Goal: Transaction & Acquisition: Purchase product/service

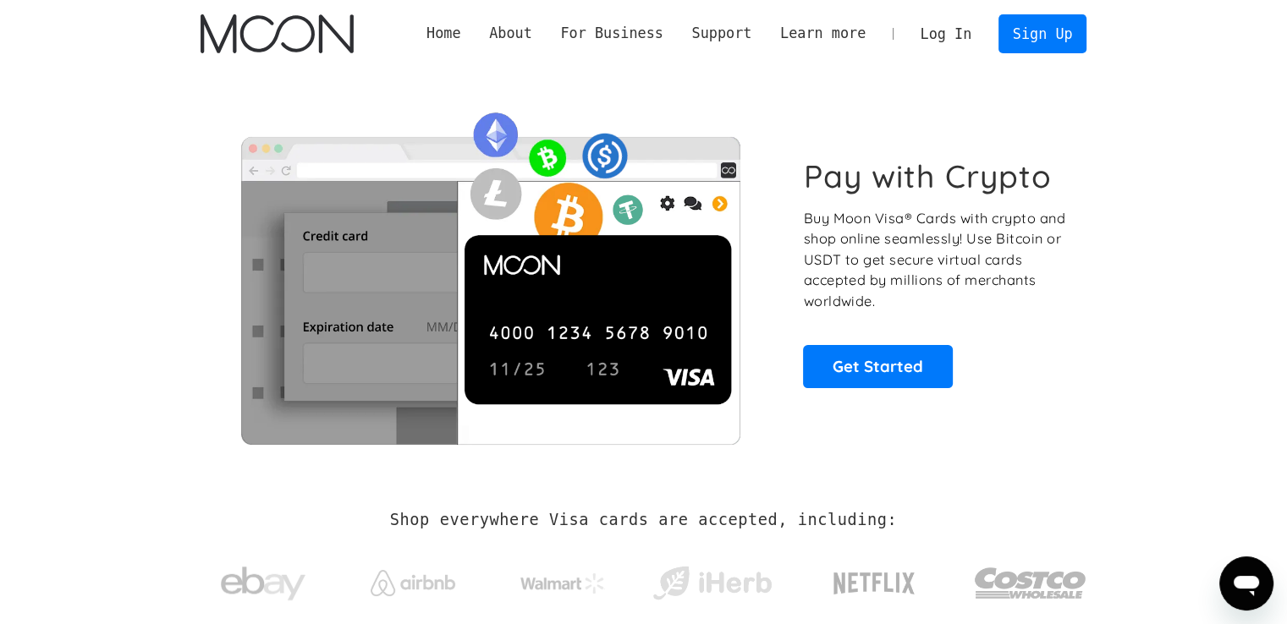
click at [943, 31] on link "Log In" at bounding box center [946, 33] width 80 height 37
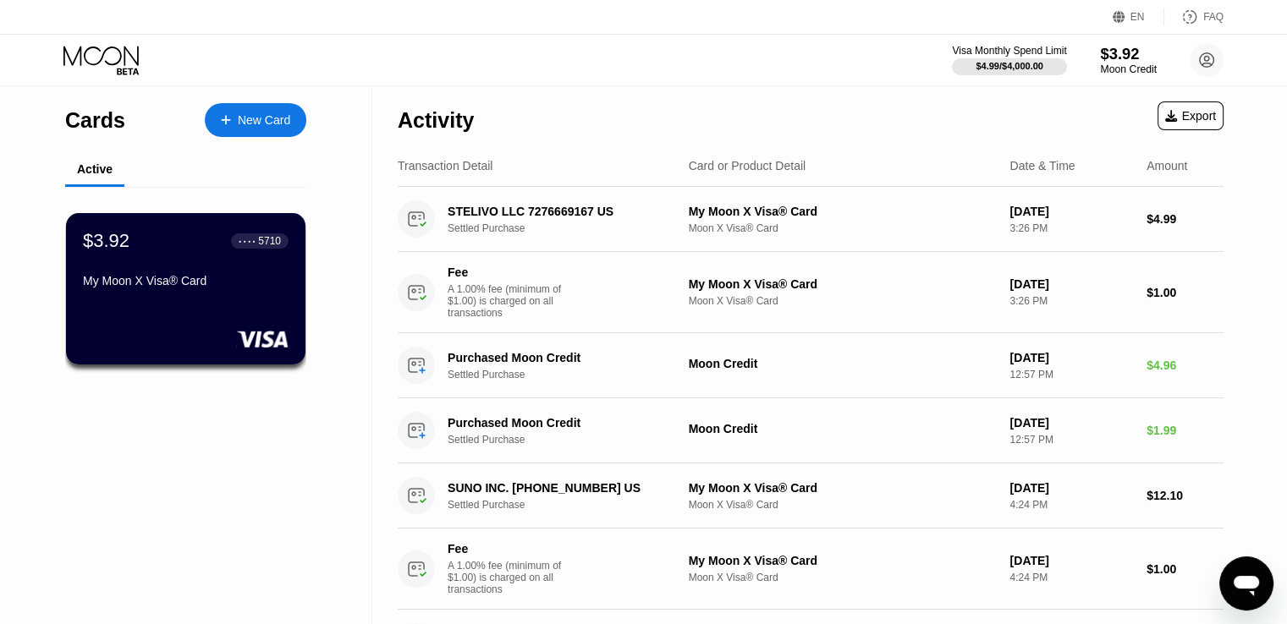
click at [1107, 58] on div "$3.92" at bounding box center [1128, 54] width 57 height 18
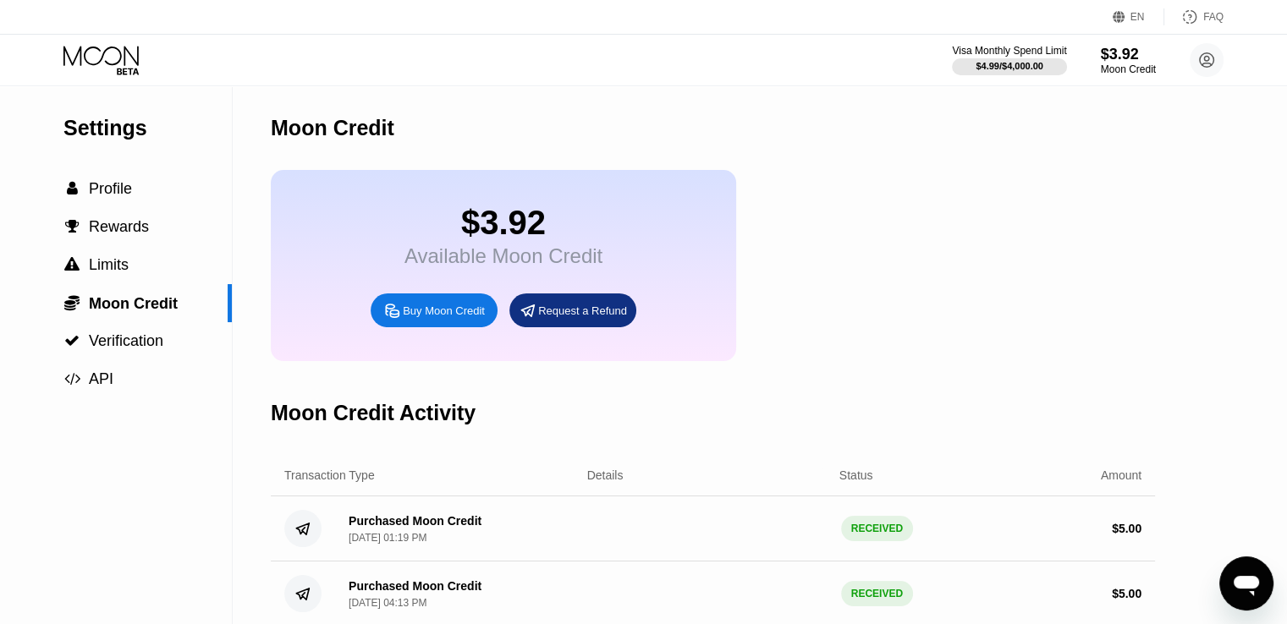
click at [437, 318] on div "Buy Moon Credit" at bounding box center [444, 311] width 82 height 14
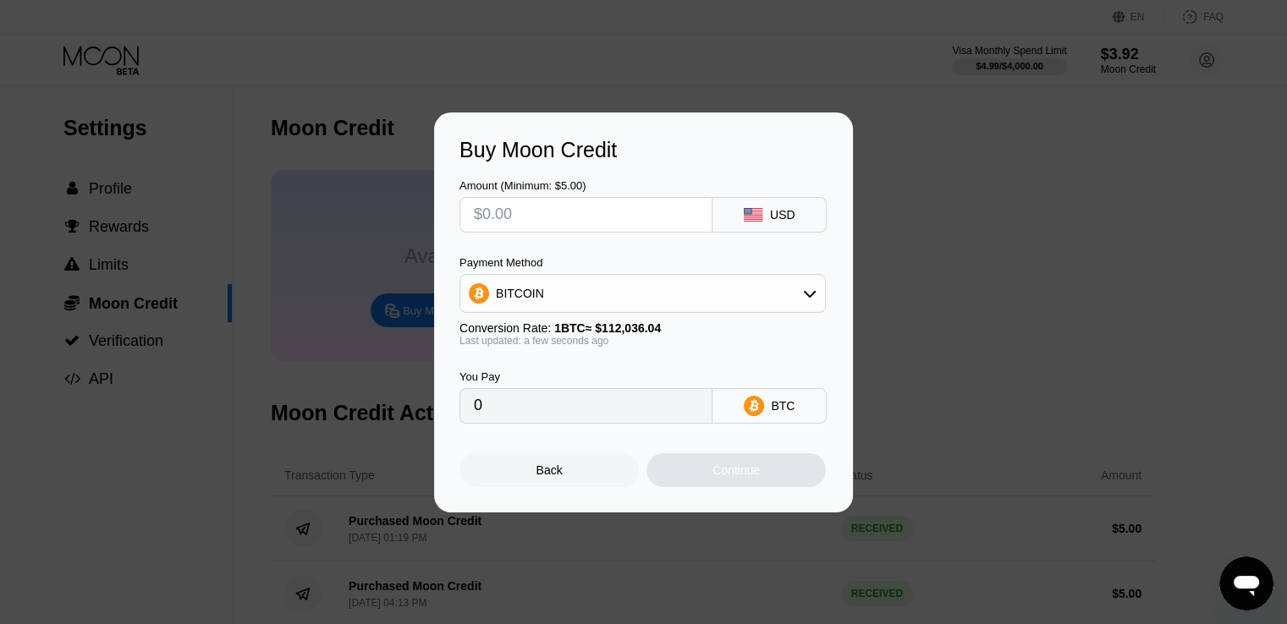
click at [757, 294] on div "BITCOIN" at bounding box center [642, 294] width 365 height 34
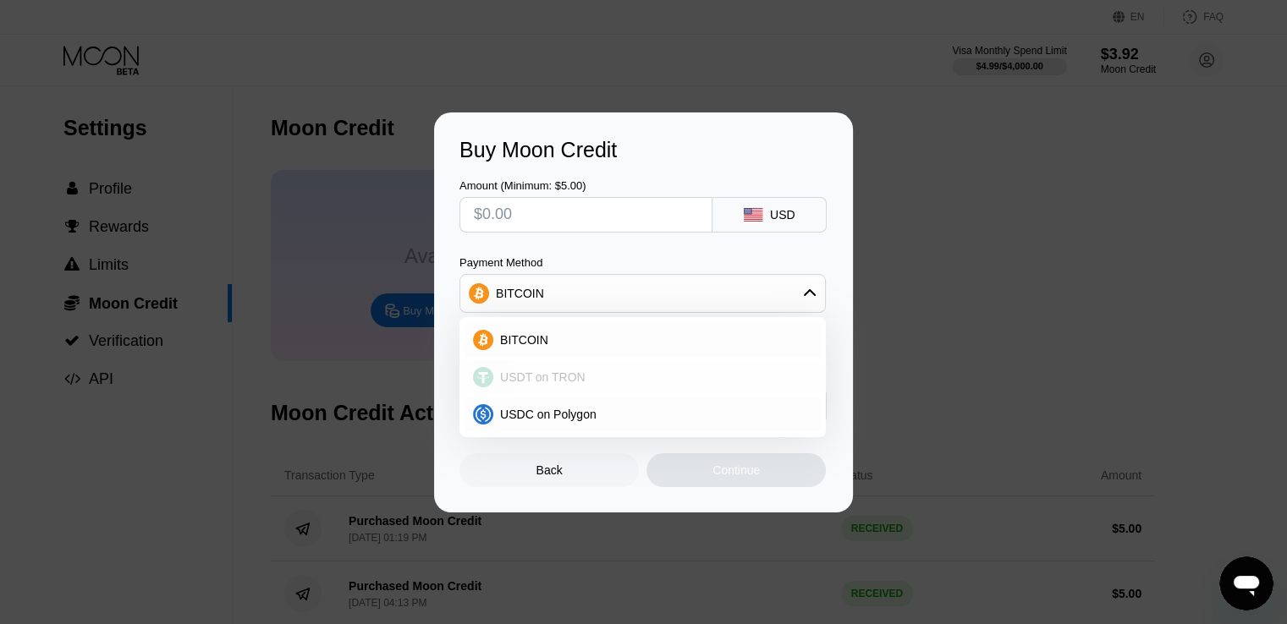
click at [724, 380] on div "USDT on TRON" at bounding box center [652, 377] width 319 height 14
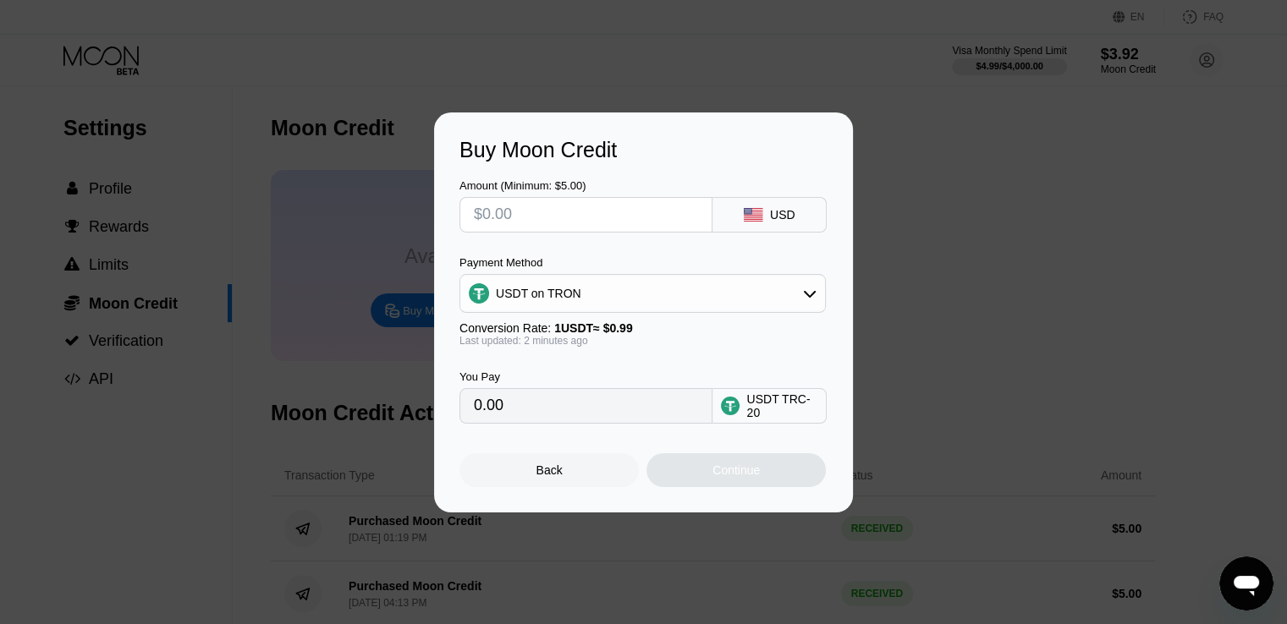
click at [782, 285] on div "USDT on TRON" at bounding box center [642, 294] width 365 height 34
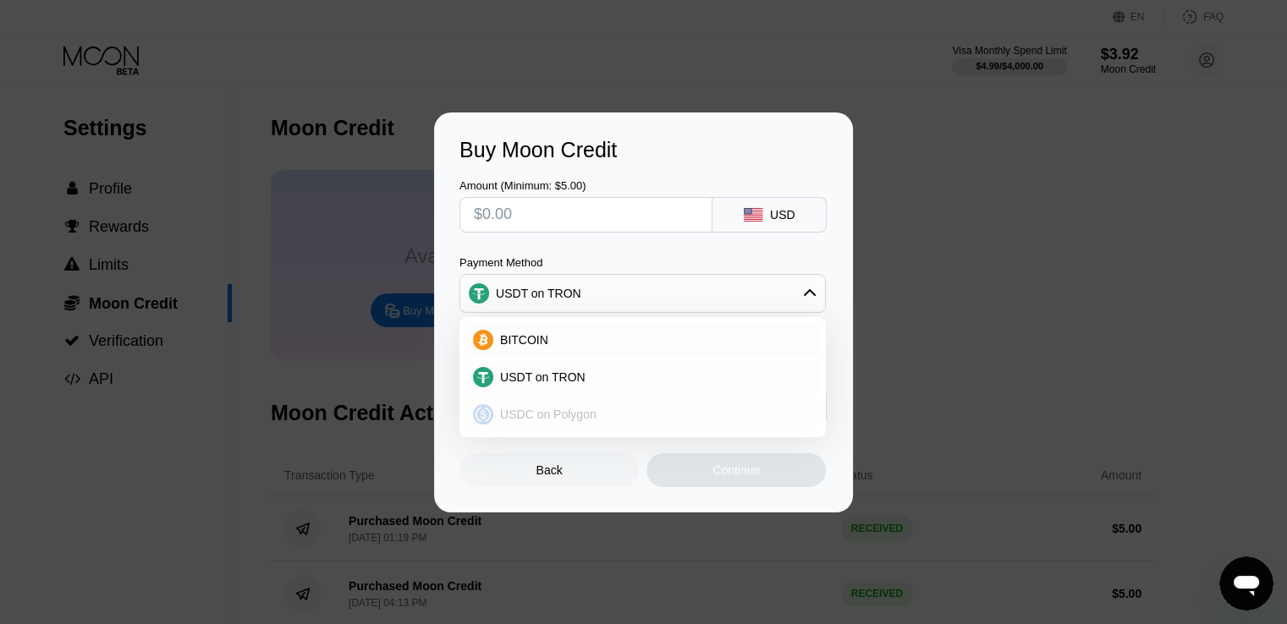
click at [716, 403] on div "USDC on Polygon" at bounding box center [642, 415] width 356 height 34
type input "0"
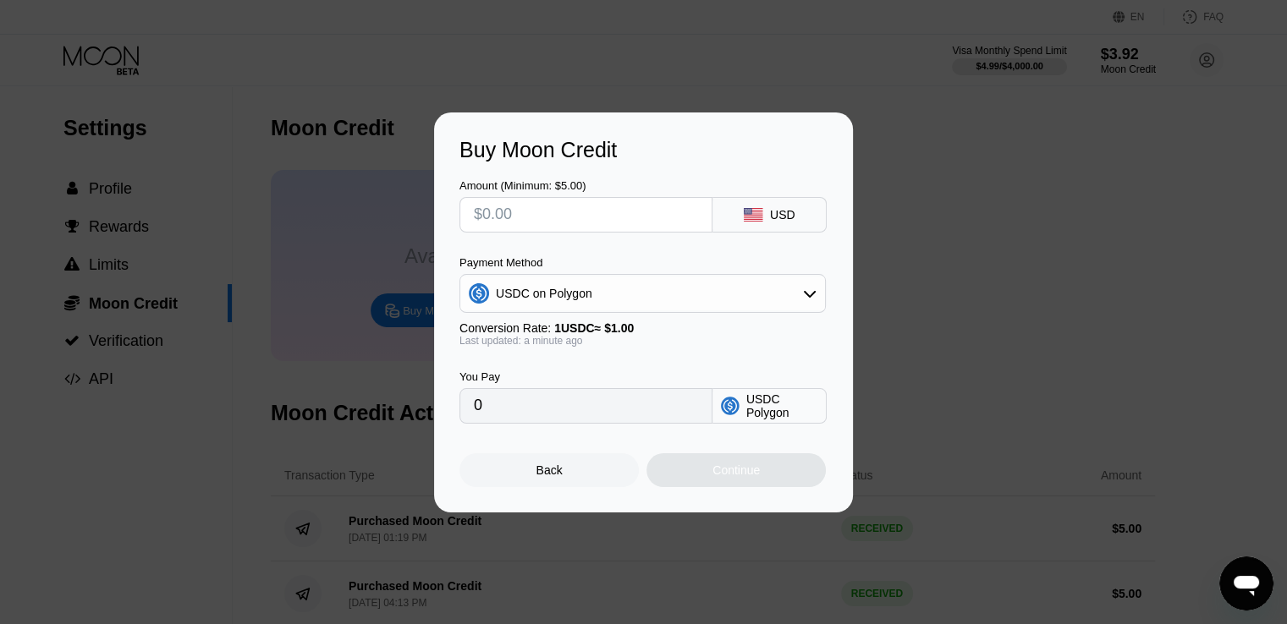
click at [571, 228] on input "text" at bounding box center [586, 215] width 224 height 34
type input "$5"
type input "5.00000000"
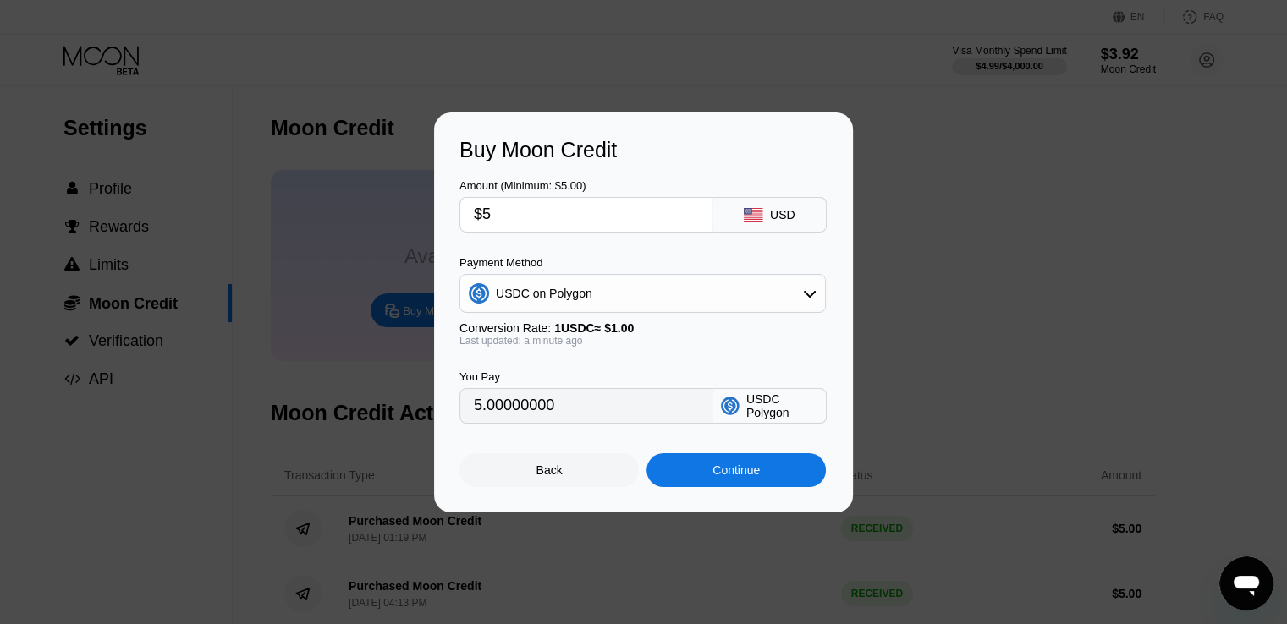
type input "$5"
click at [720, 363] on div "You Pay 5.00000000 USDC Polygon" at bounding box center [643, 385] width 368 height 77
click at [760, 475] on div "Continue" at bounding box center [735, 470] width 179 height 34
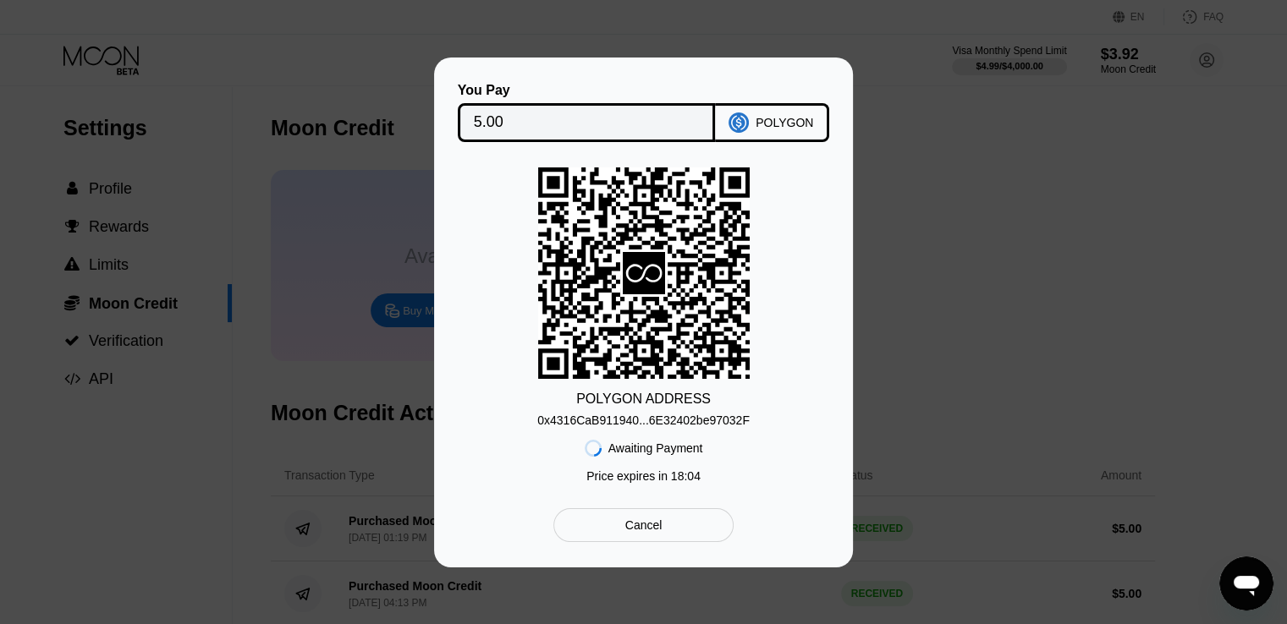
click at [656, 414] on div "0x4316CaB911940...6E32402be97032F" at bounding box center [643, 421] width 212 height 14
click at [924, 233] on div "You Pay 5.00 POLYGON POLYGON ADDRESS 0x4316CaB911940...6E32402be97032F Awaiting…" at bounding box center [643, 313] width 1287 height 510
click at [843, 313] on div "You Pay 5.00 POLYGON POLYGON ADDRESS 0x4316CaB911940...6E32402be97032F Awaiting…" at bounding box center [643, 313] width 419 height 510
click at [758, 282] on div "POLYGON ADDRESS 0x4316CaB911940...6E32402be97032F Awaiting Payment Price expire…" at bounding box center [643, 329] width 368 height 324
click at [767, 367] on div "POLYGON ADDRESS 0x4316CaB911940...6E32402be97032F Awaiting Payment Price expire…" at bounding box center [643, 329] width 368 height 324
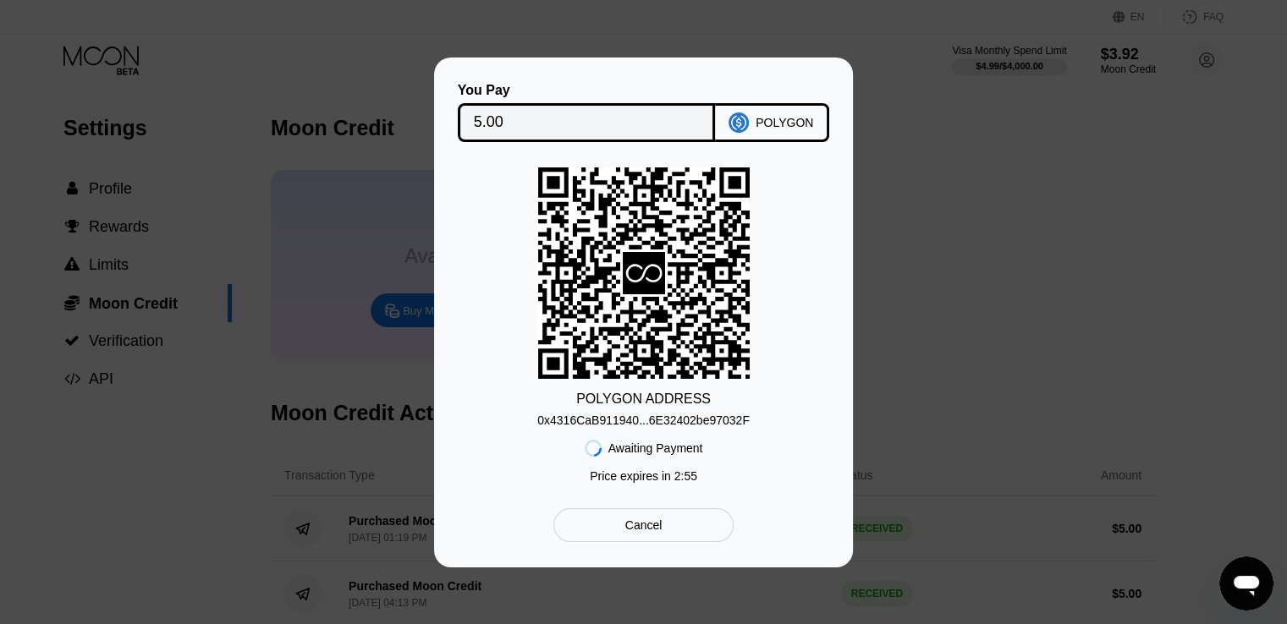
click at [588, 288] on icon at bounding box center [643, 272] width 211 height 211
click at [710, 316] on rect at bounding box center [643, 272] width 211 height 211
click at [785, 307] on div "POLYGON ADDRESS 0x4316CaB911940...6E32402be97032F Awaiting Payment Price expire…" at bounding box center [643, 329] width 368 height 324
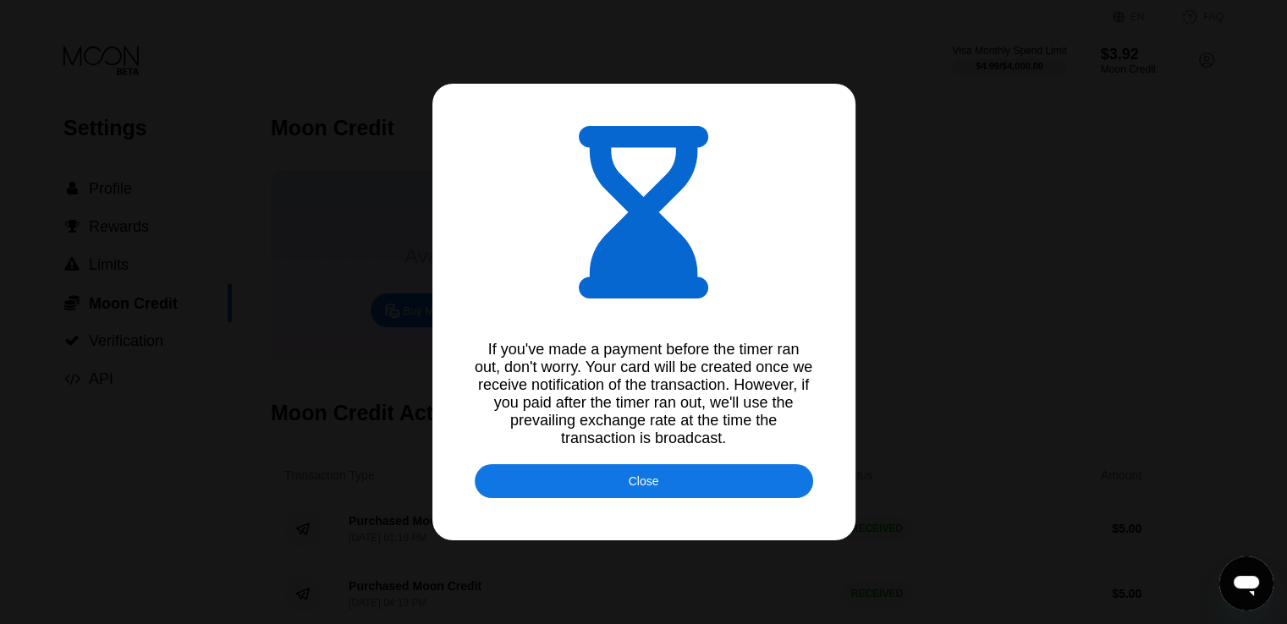
click at [775, 476] on div "Close" at bounding box center [644, 481] width 338 height 34
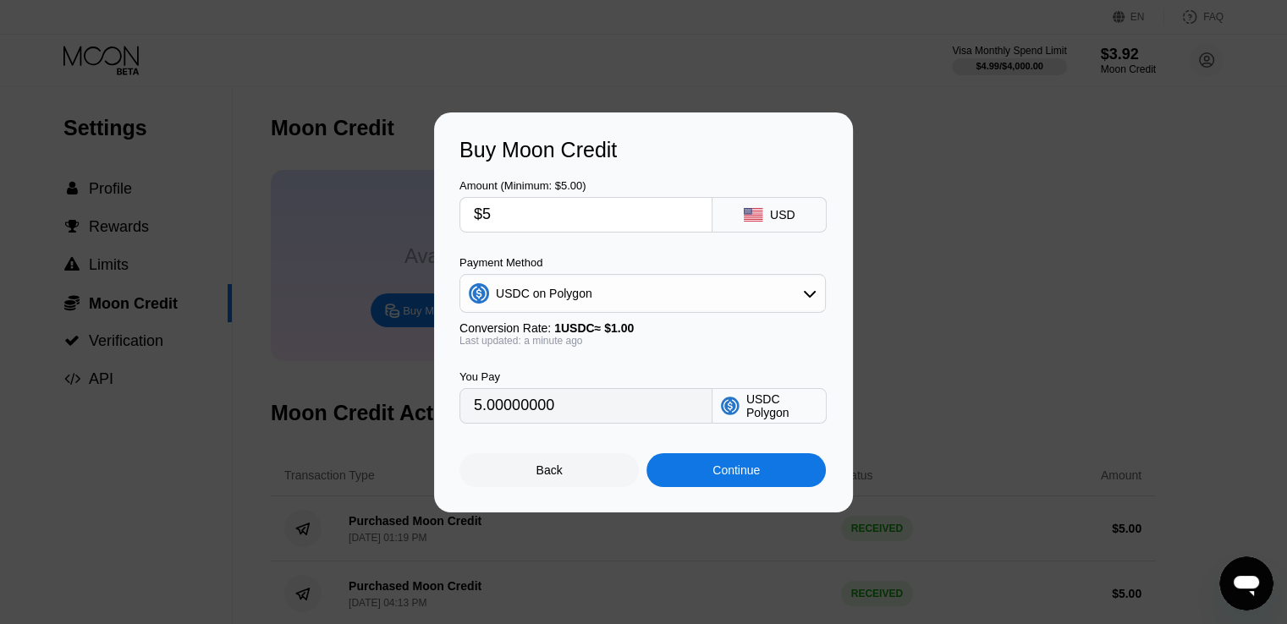
click at [599, 469] on div "Back" at bounding box center [548, 470] width 179 height 34
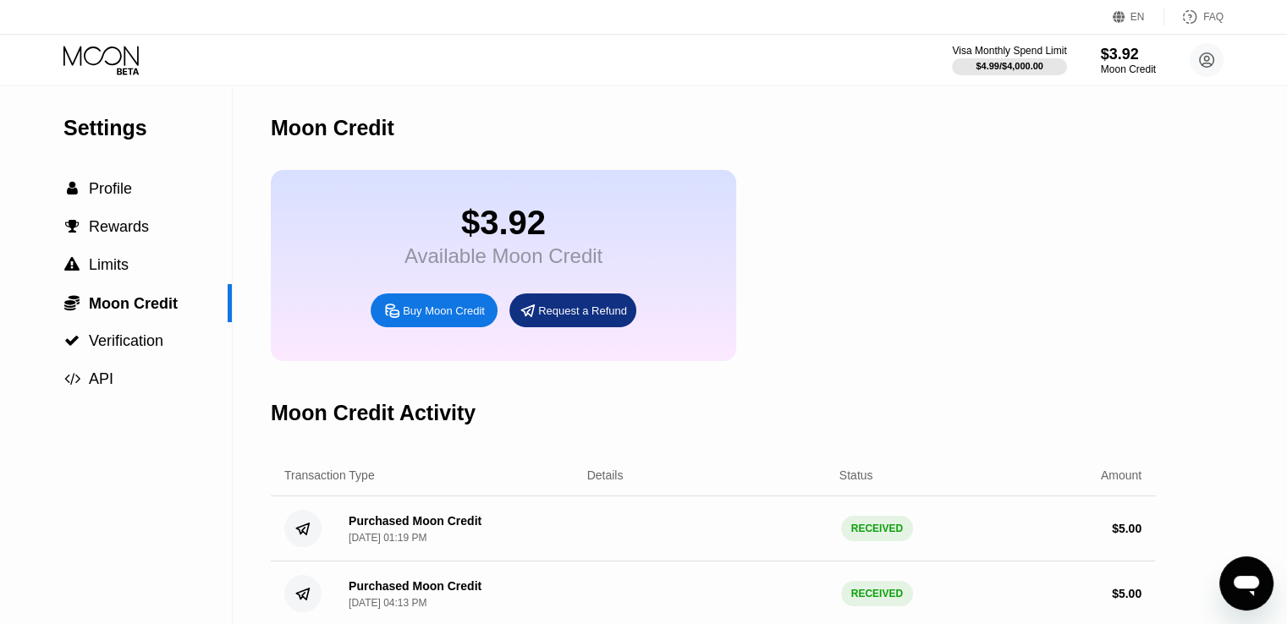
click at [1259, 588] on icon "Open messaging window" at bounding box center [1246, 583] width 30 height 30
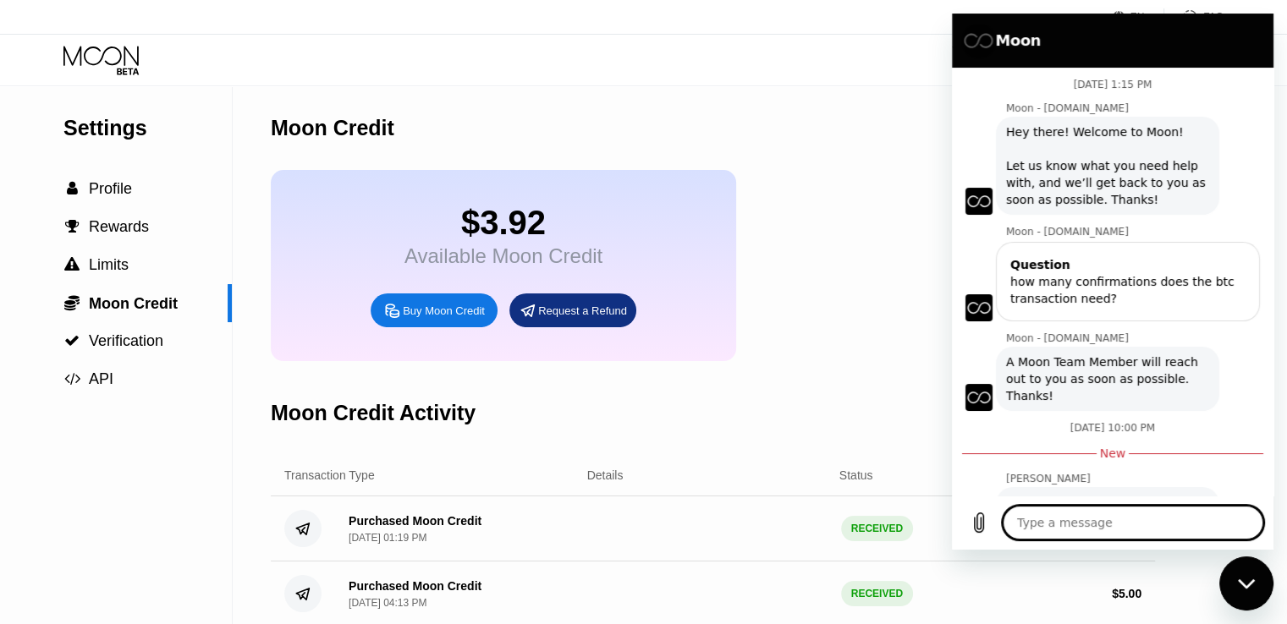
type textarea "x"
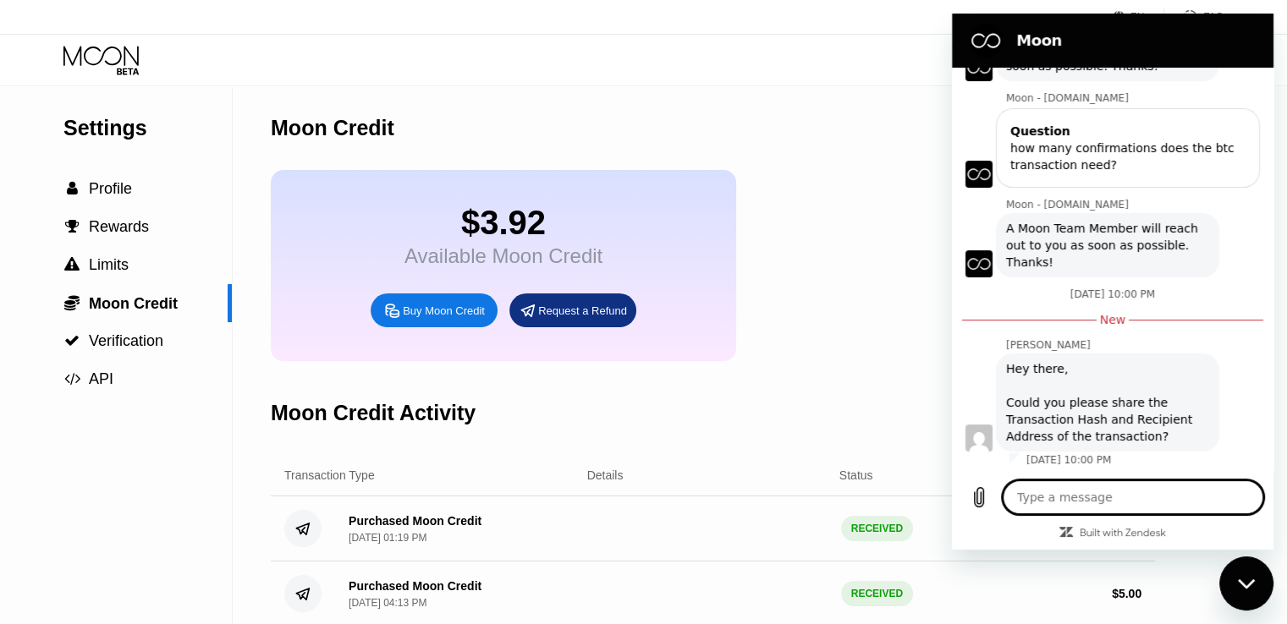
click at [1150, 500] on textarea at bounding box center [1132, 497] width 261 height 34
type textarea "i"
type textarea "x"
type textarea "i"
type textarea "x"
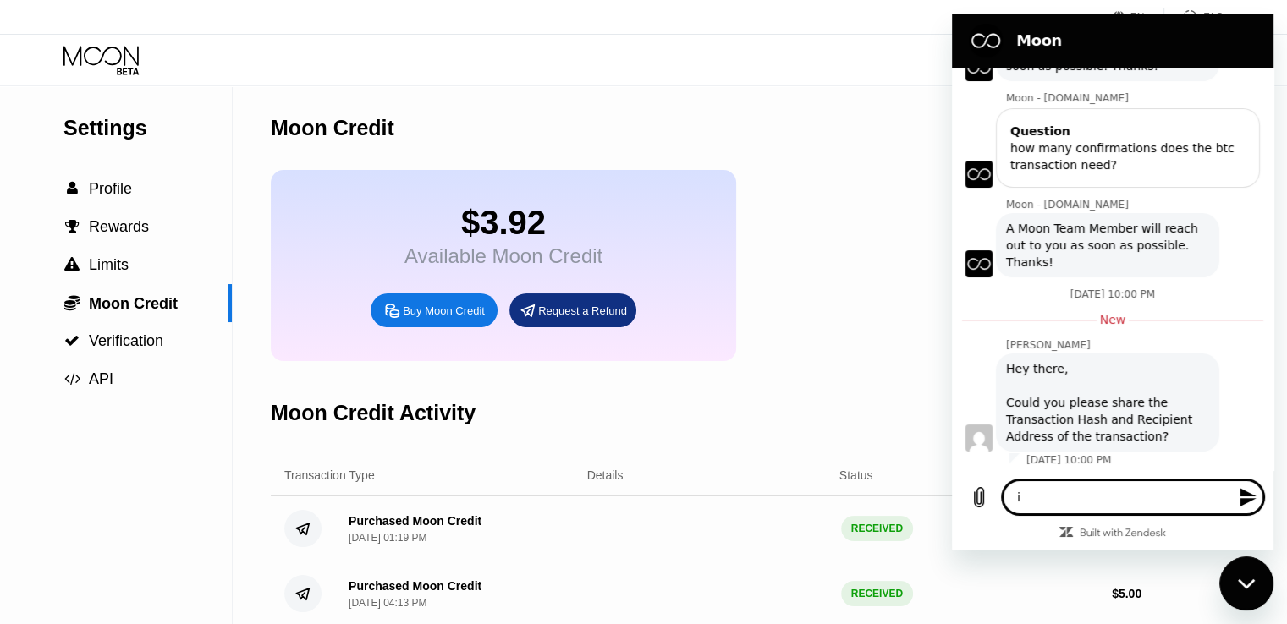
type textarea "i s"
type textarea "x"
type textarea "i se"
type textarea "x"
type textarea "i sen"
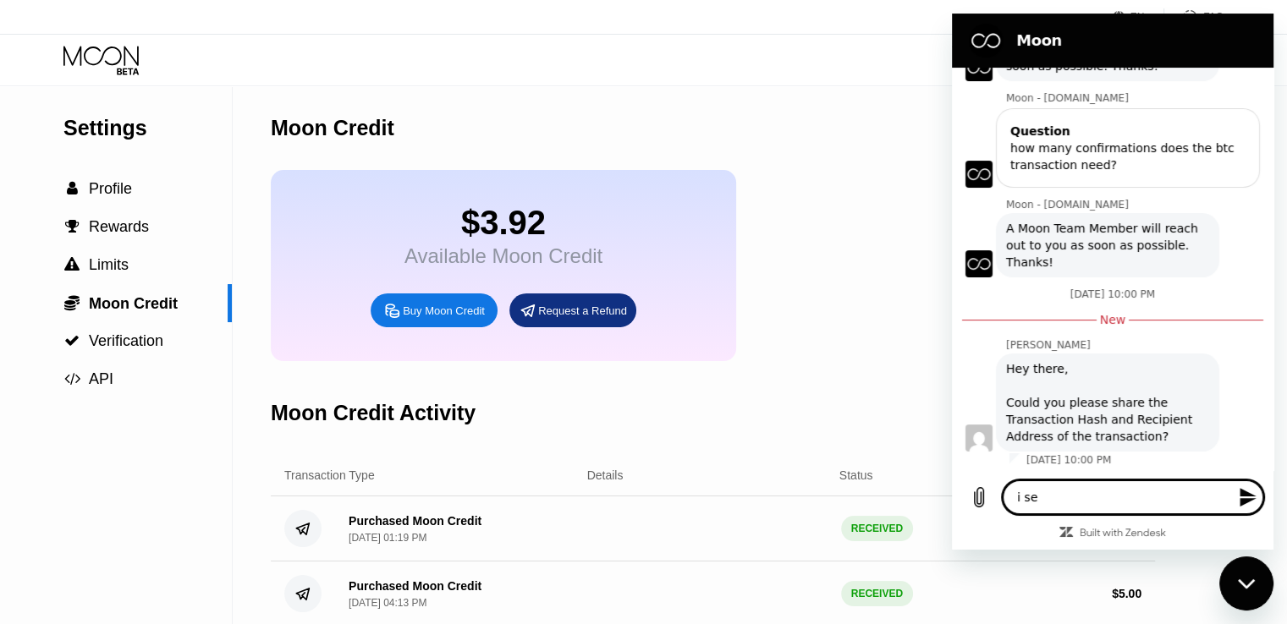
type textarea "x"
type textarea "i sent"
type textarea "x"
type textarea "i sent"
type textarea "x"
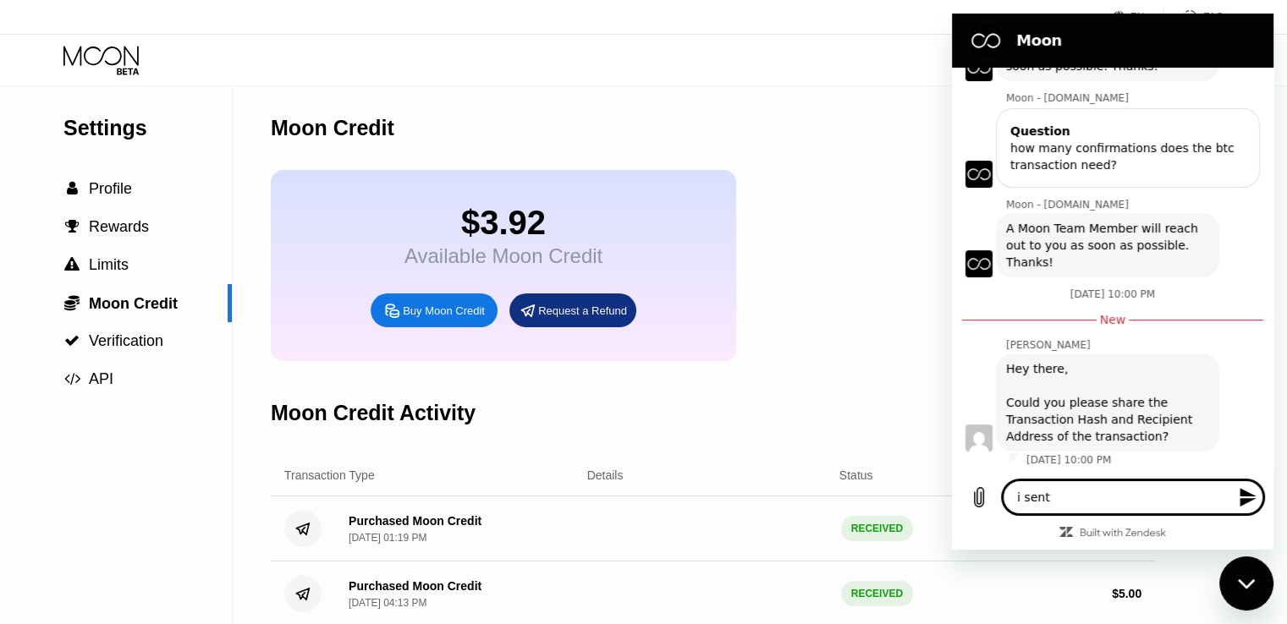
type textarea "i sent u"
type textarea "x"
type textarea "i sent us"
type textarea "x"
type textarea "i sent usd"
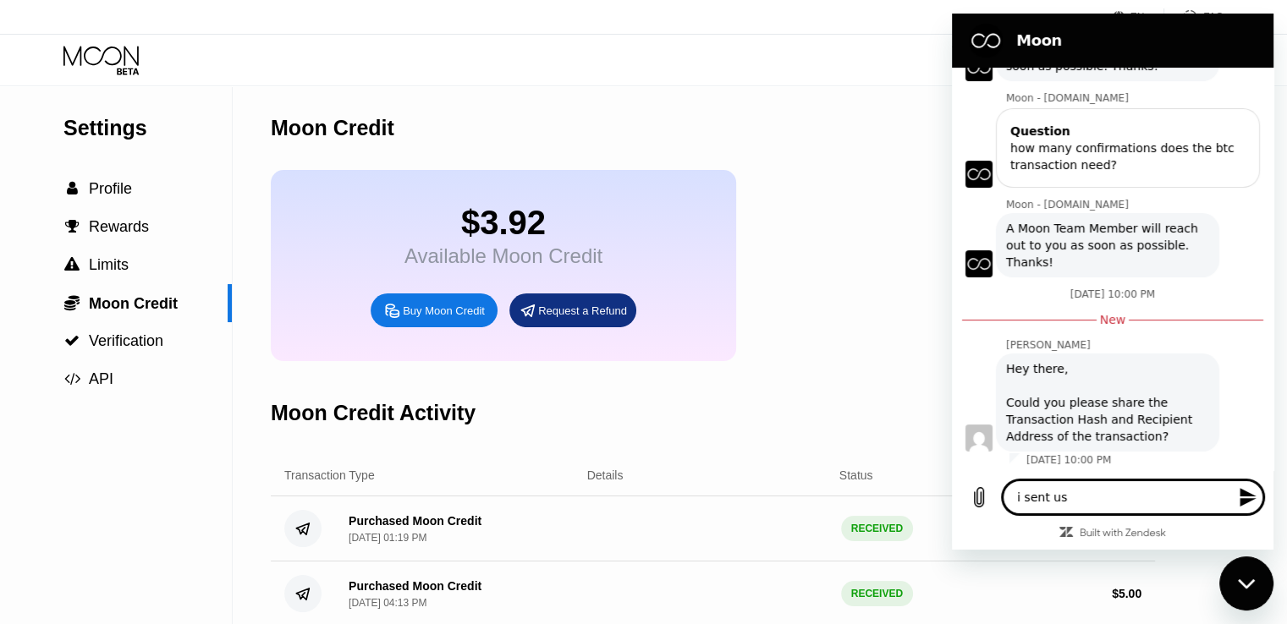
type textarea "x"
type textarea "i sent usdc"
type textarea "x"
type textarea "i sent usdc"
type textarea "x"
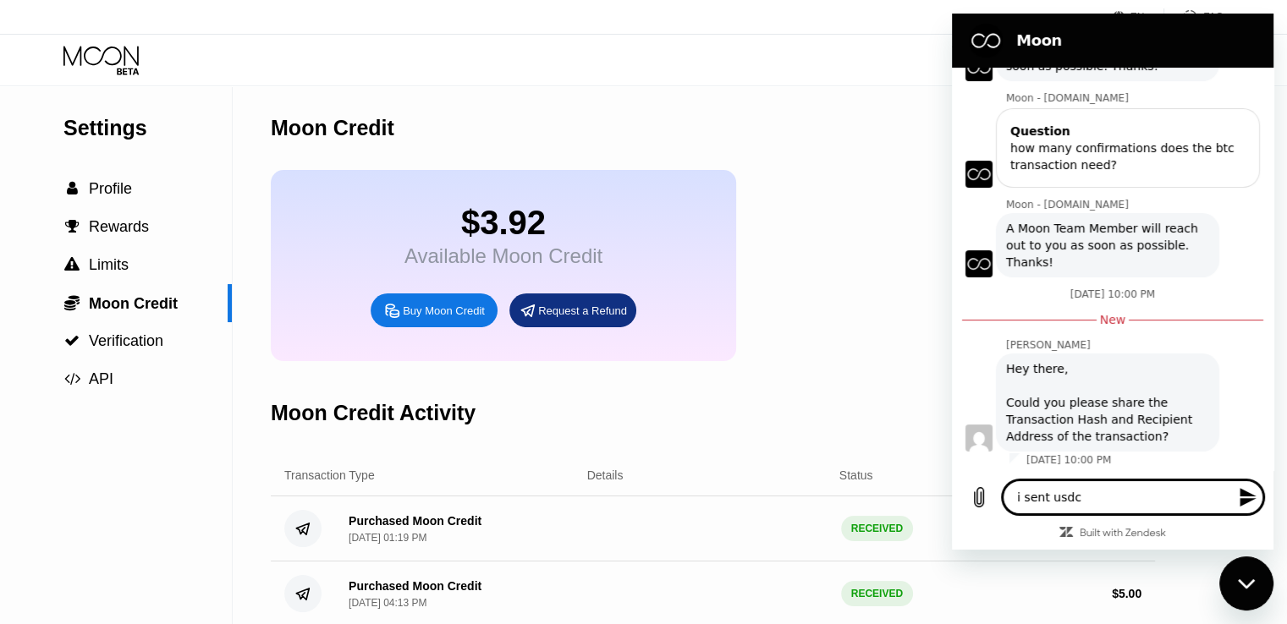
type textarea "i sent usdc o"
type textarea "x"
type textarea "i sent usdc on"
type textarea "x"
type textarea "i sent usdc on"
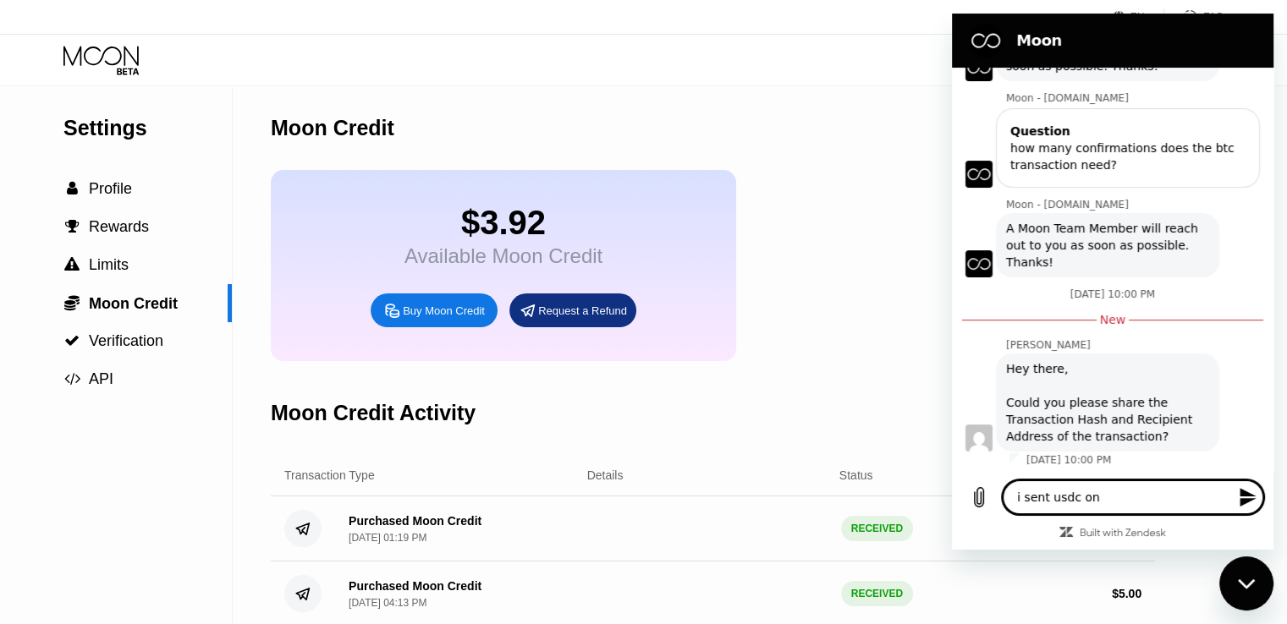
type textarea "x"
type textarea "i sent usdc on p"
type textarea "x"
type textarea "i sent usdc on pl"
type textarea "x"
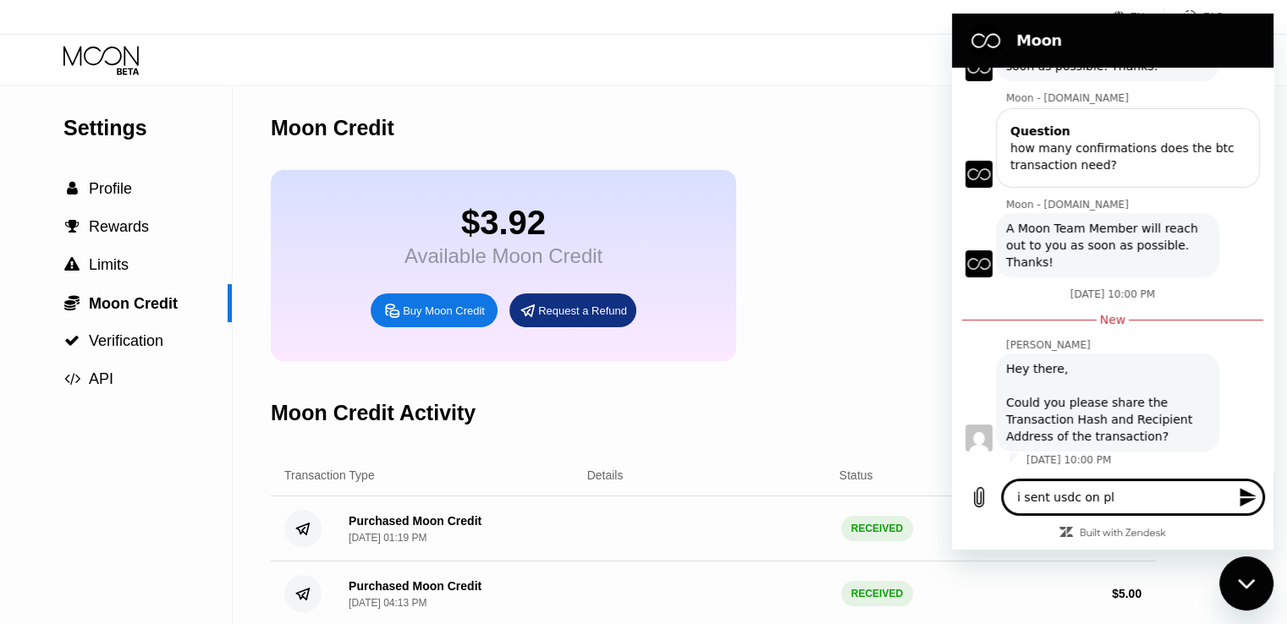
type textarea "i sent usdc on plo"
type textarea "x"
type textarea "i sent usdc on ploy"
type textarea "x"
type textarea "i sent usdc on plo"
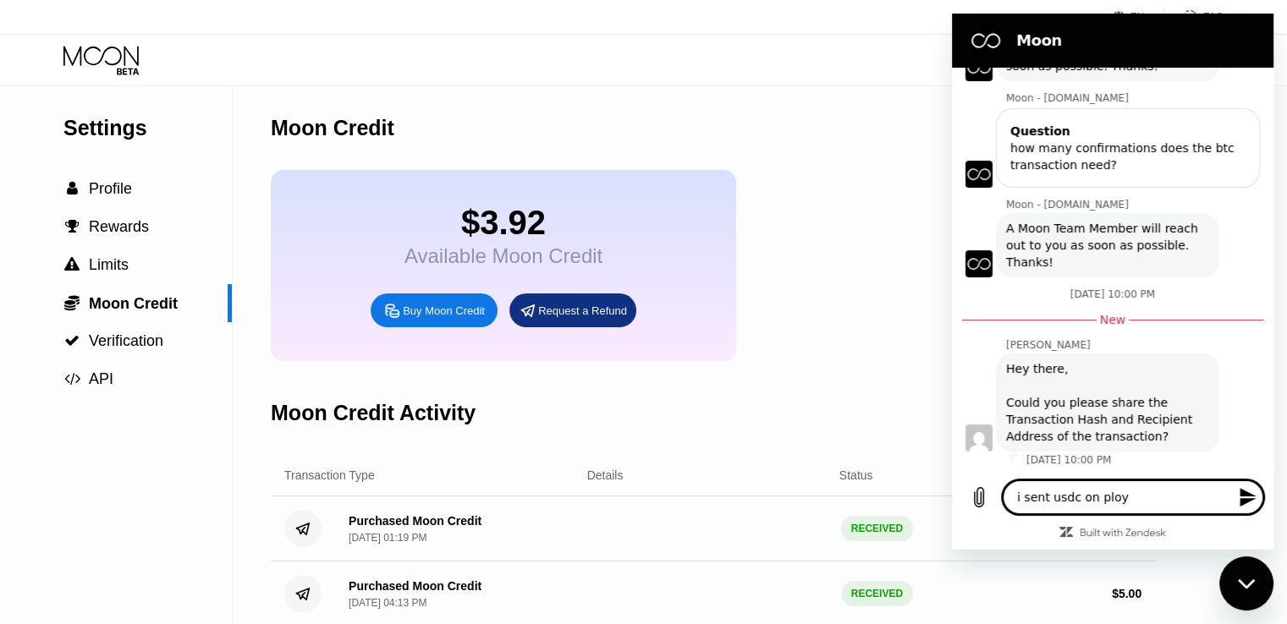
type textarea "x"
type textarea "i sent usdc on pl"
type textarea "x"
type textarea "i sent usdc on p"
type textarea "x"
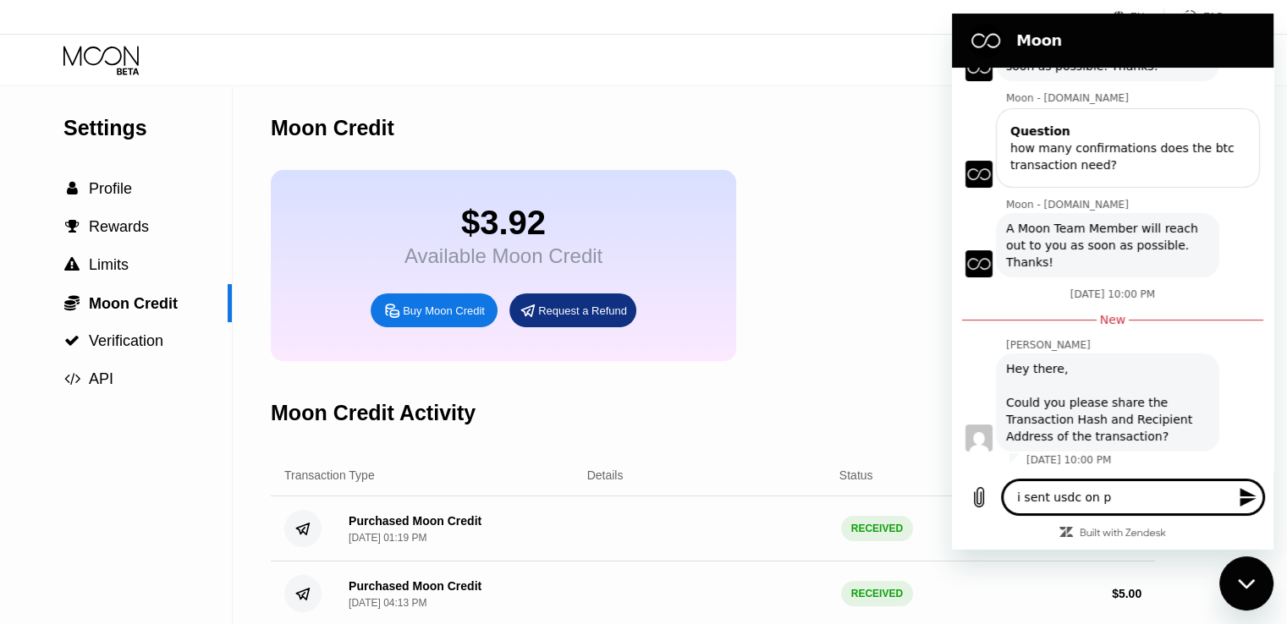
type textarea "i sent usdc on po"
type textarea "x"
type textarea "i sent usdc on pol"
type textarea "x"
type textarea "i sent usdc on poly"
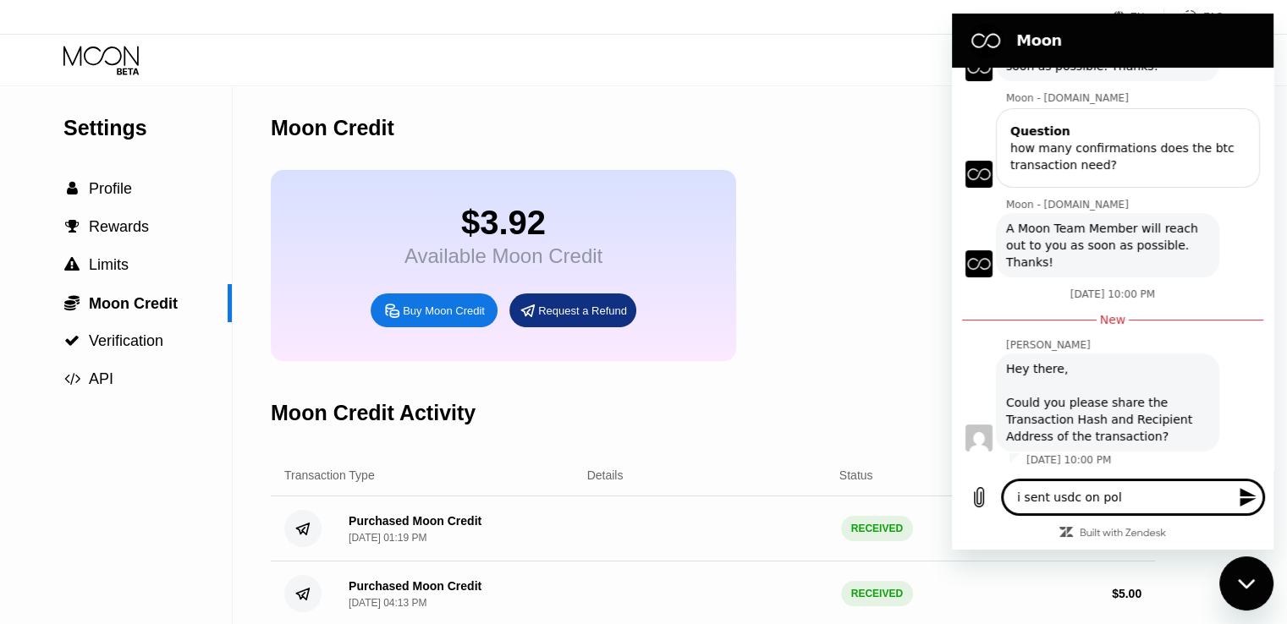
type textarea "x"
type textarea "i sent usdc on polyg"
type textarea "x"
type textarea "i sent usdc on polygo"
type textarea "x"
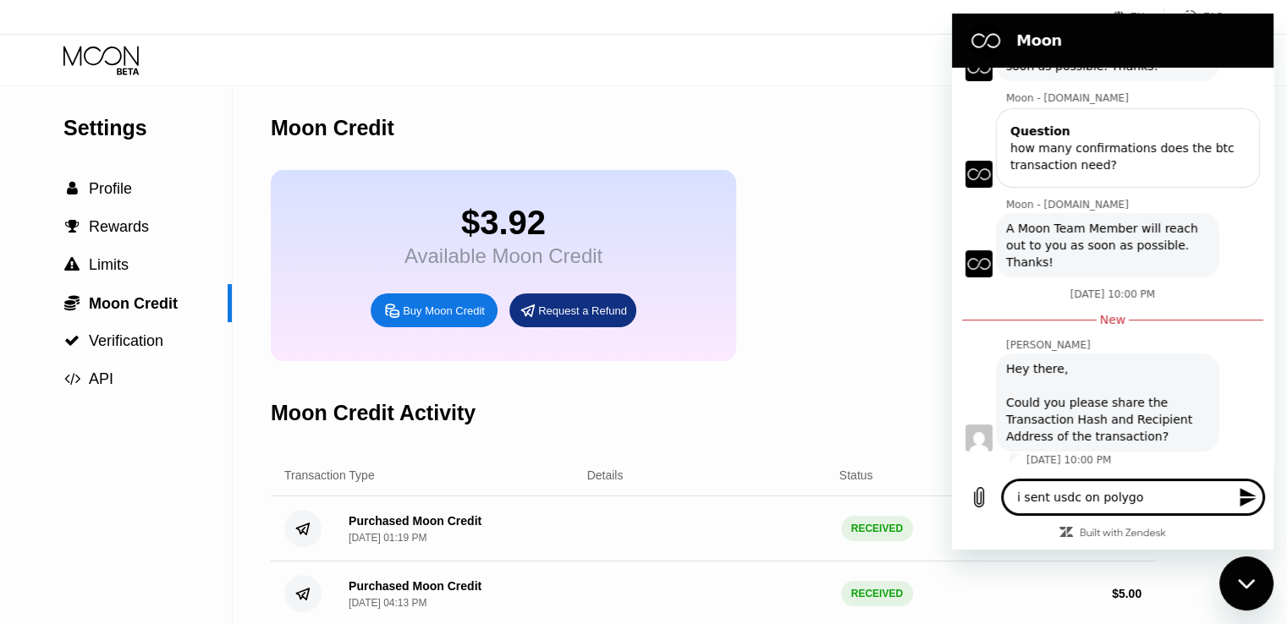
type textarea "i sent usdc on polygon"
type textarea "x"
type textarea "i sent usdc on polygon"
type textarea "x"
type textarea "i sent usdc on polygon b"
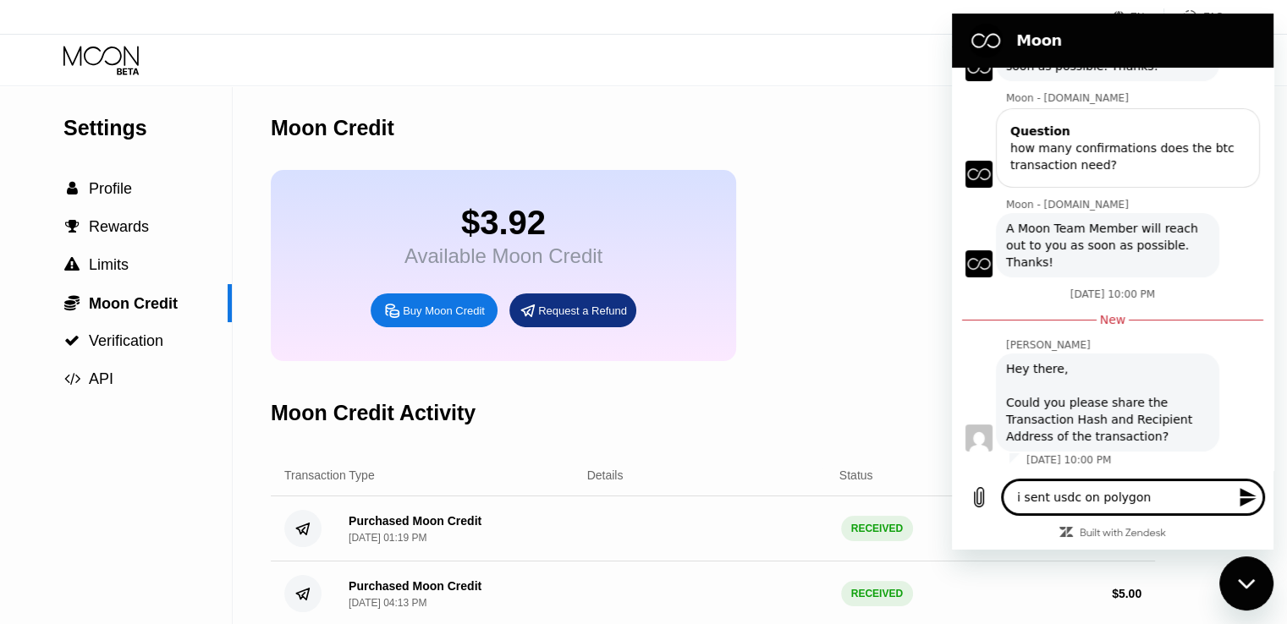
type textarea "x"
type textarea "i sent usdc on polygon bu"
type textarea "x"
type textarea "i sent usdc on polygon but"
type textarea "x"
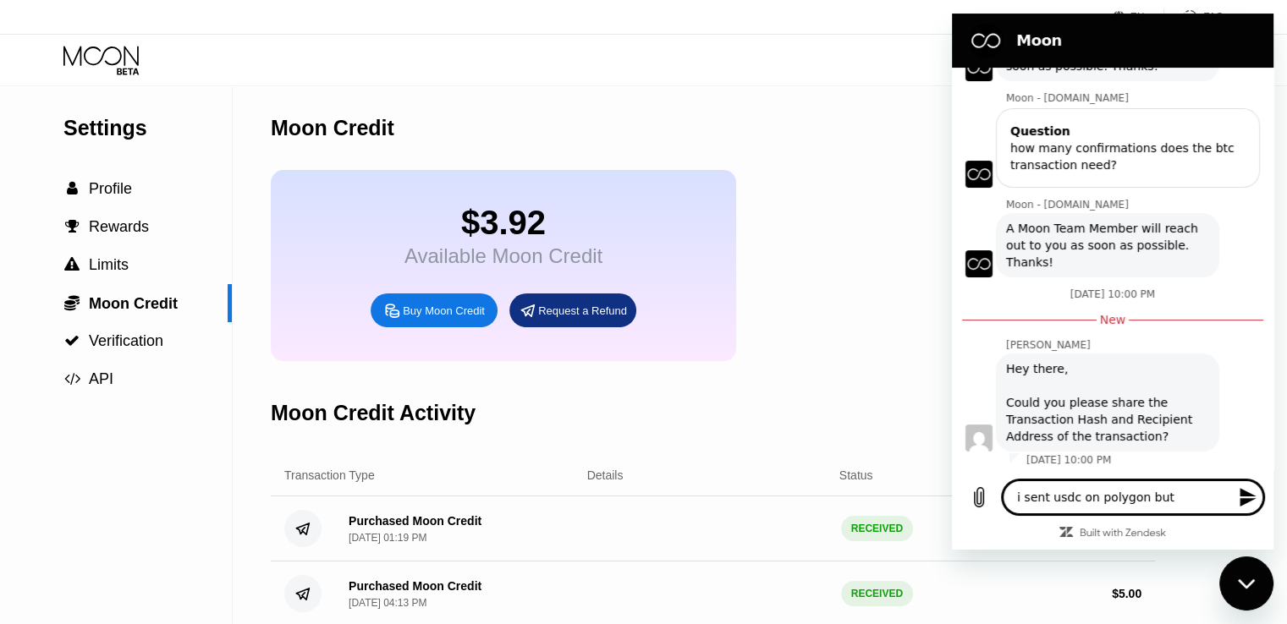
type textarea "i sent usdc on polygon but"
type textarea "x"
type textarea "i sent usdc on polygon but t"
type textarea "x"
type textarea "i sent usdc on polygon but th"
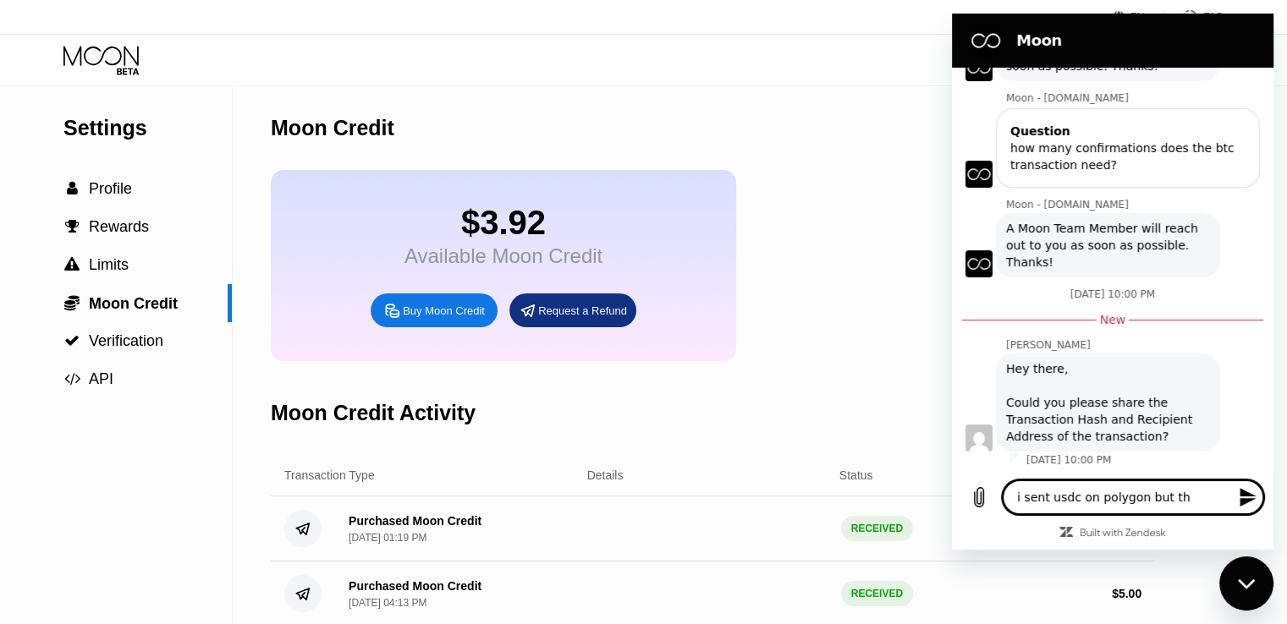
type textarea "x"
type textarea "i sent usdc on polygon but the"
type textarea "x"
type textarea "i sent usdc on polygon but they"
type textarea "x"
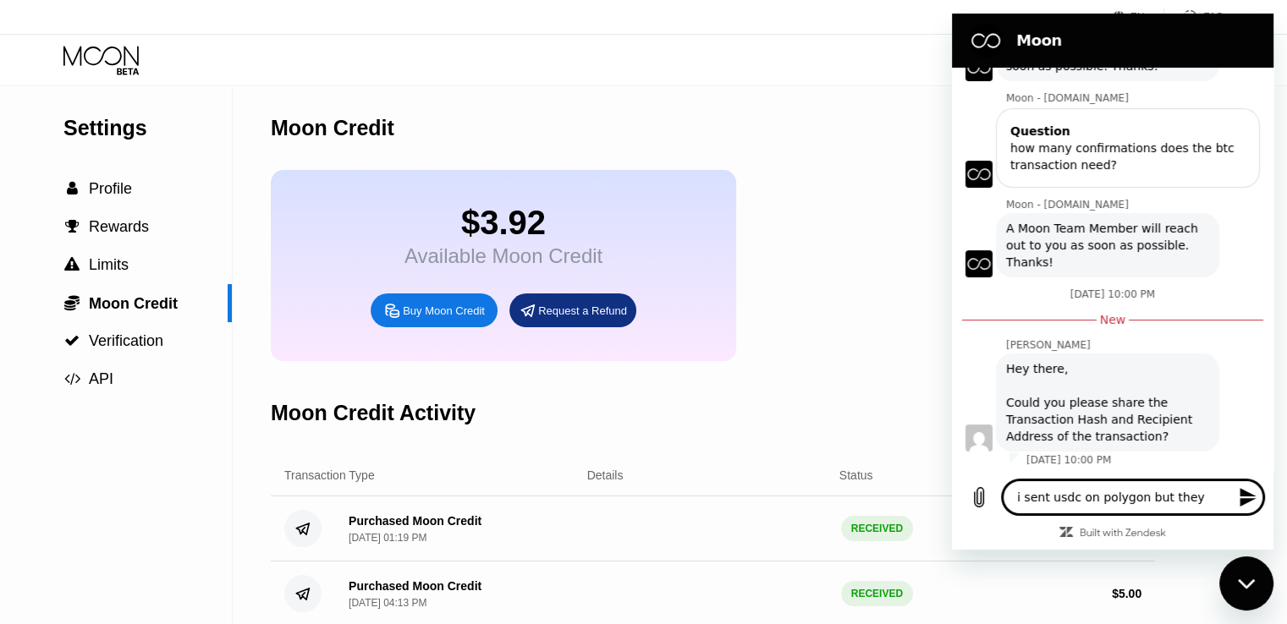
type textarea "i sent usdc on polygon but they"
type textarea "x"
type textarea "i sent usdc on polygon but they d"
type textarea "x"
type textarea "i sent usdc on polygon but they do"
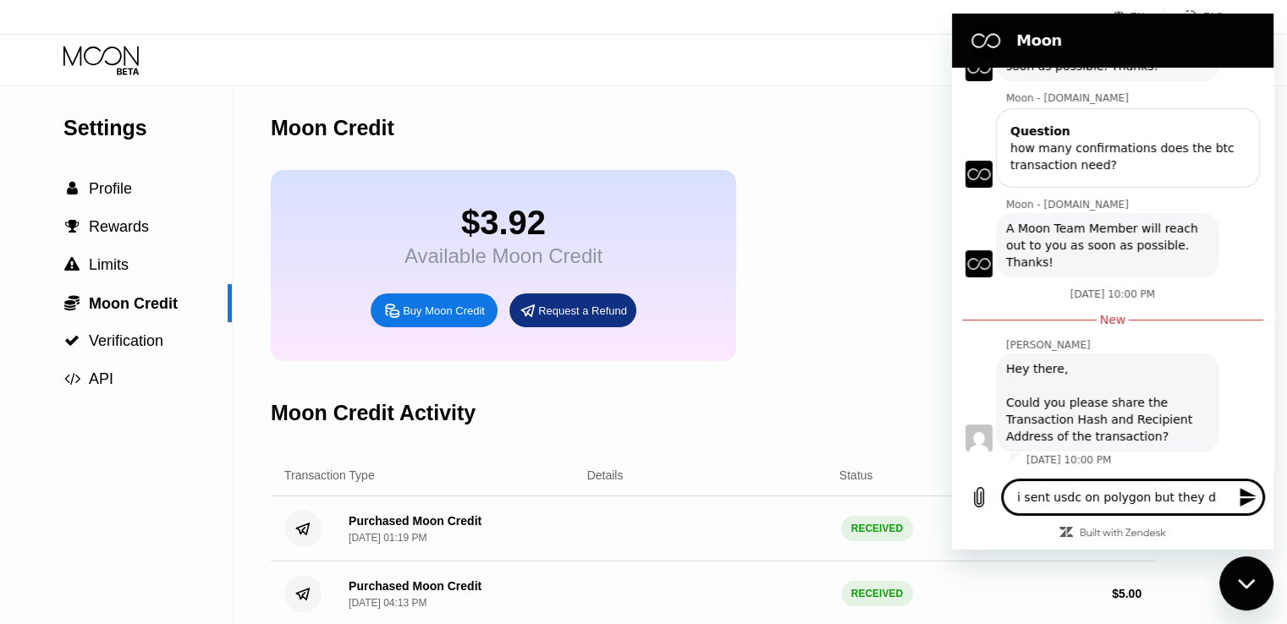
type textarea "x"
type textarea "i sent usdc on polygon but they don"
type textarea "x"
type textarea "i sent usdc on polygon but they dont"
type textarea "x"
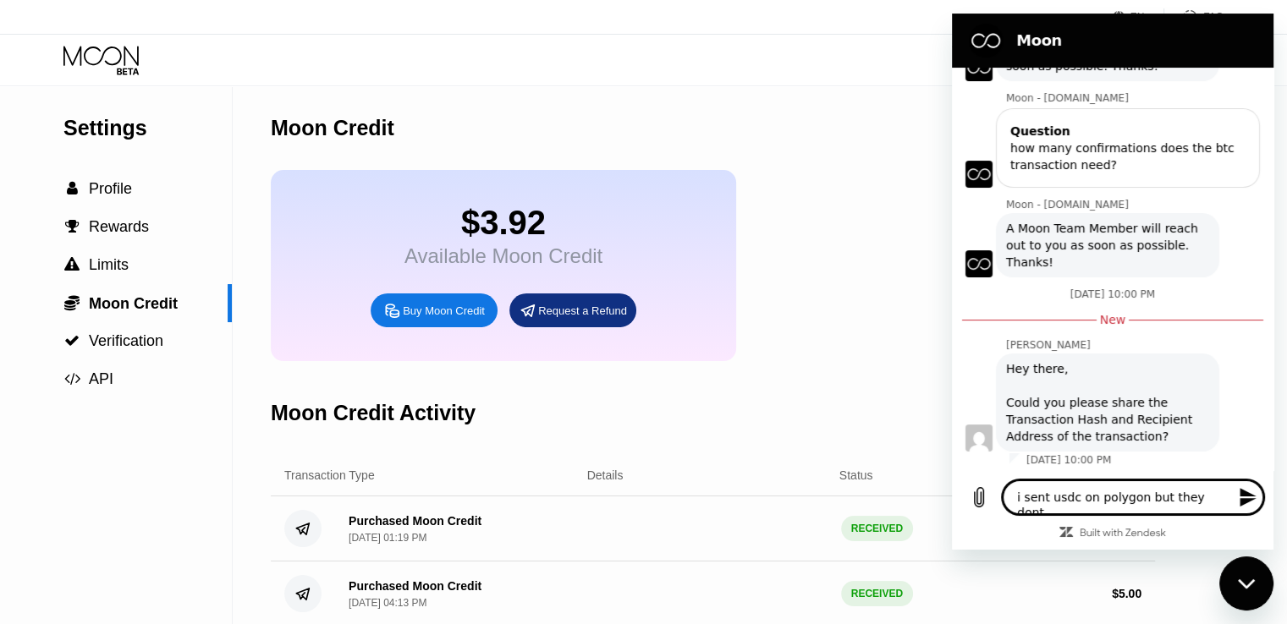
type textarea "i sent usdc on polygon but they dont"
type textarea "x"
type textarea "i sent usdc on polygon but they dont s"
type textarea "x"
type textarea "i sent usdc on polygon but they dont sh"
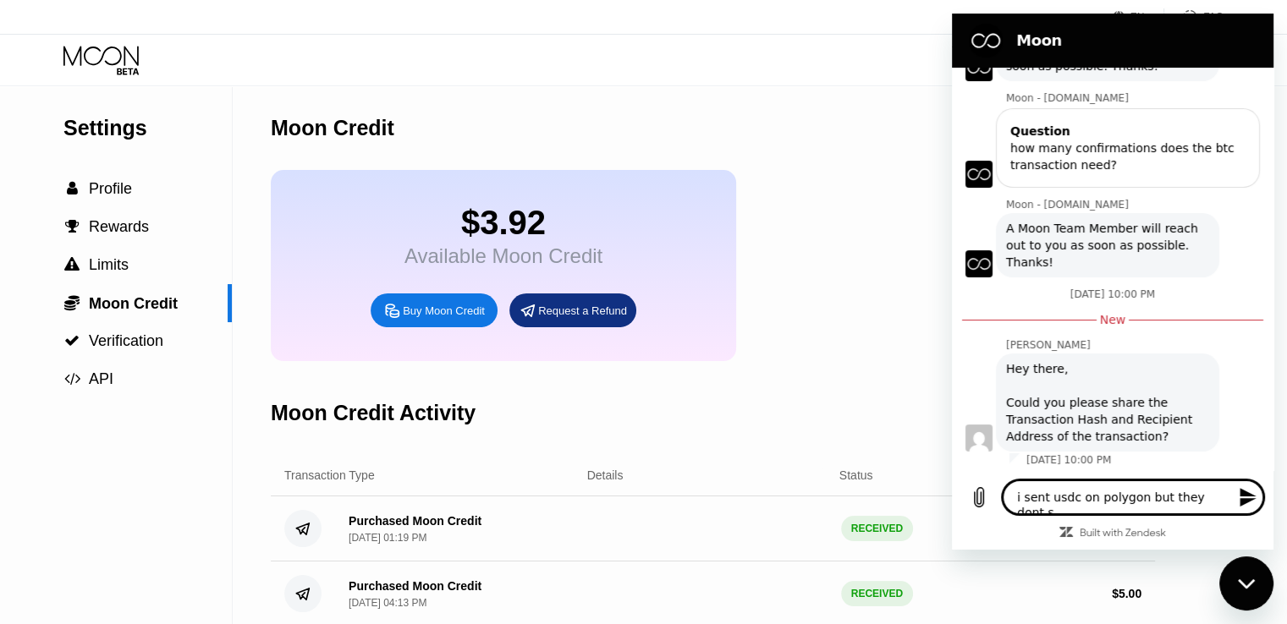
type textarea "x"
type textarea "i sent usdc on polygon but they dont sho"
type textarea "x"
type textarea "i sent usdc on polygon but they dont sh"
type textarea "x"
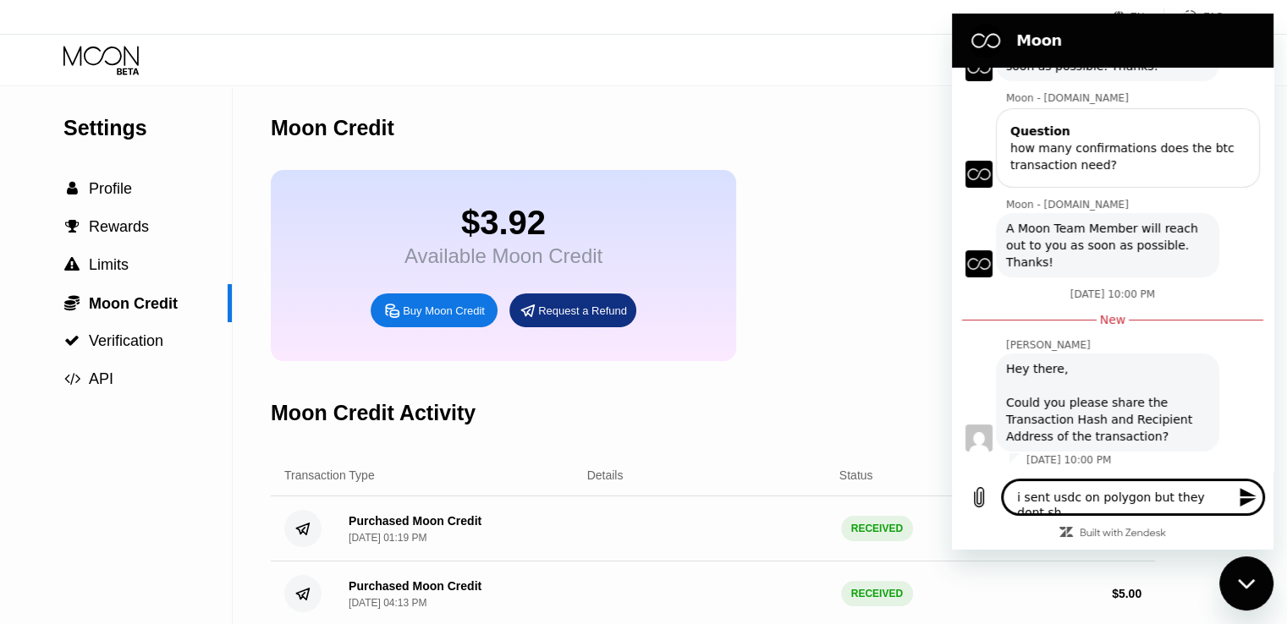
type textarea "i sent usdc on polygon but they dont sho"
type textarea "x"
type textarea "i sent usdc on polygon but they dont show"
type textarea "x"
type textarea "i sent usdc on polygon but they dont show"
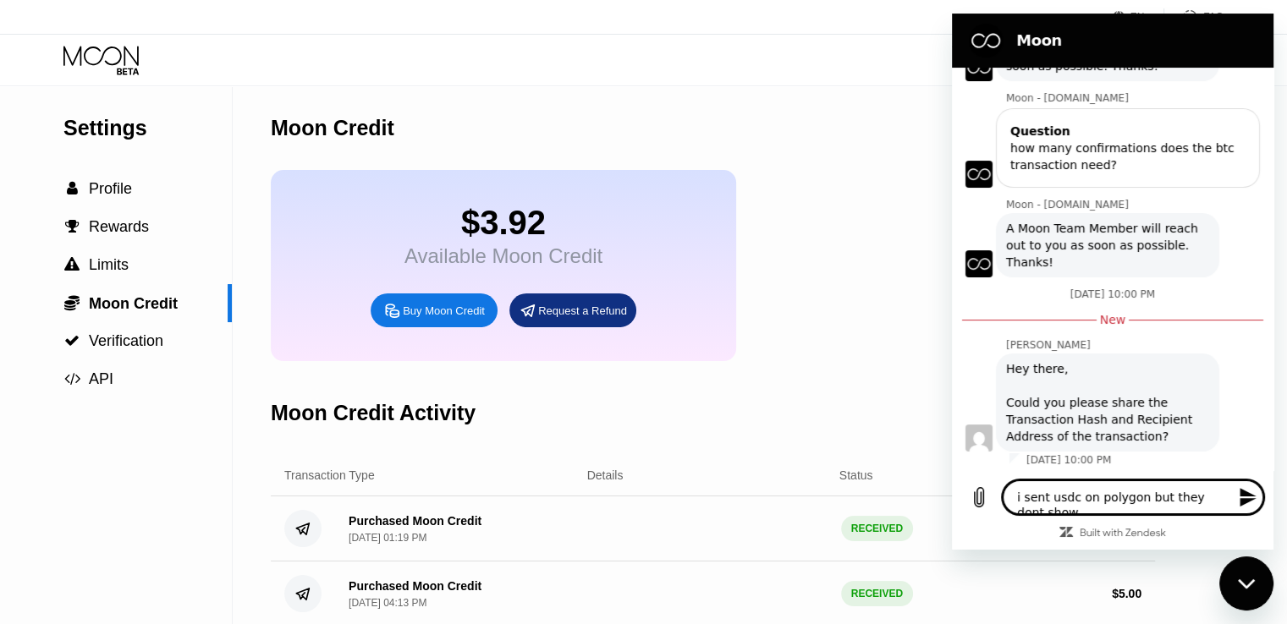
type textarea "x"
type textarea "i sent usdc on polygon but they dont show u"
type textarea "x"
type textarea "i sent usdc on polygon but they dont show up"
type textarea "x"
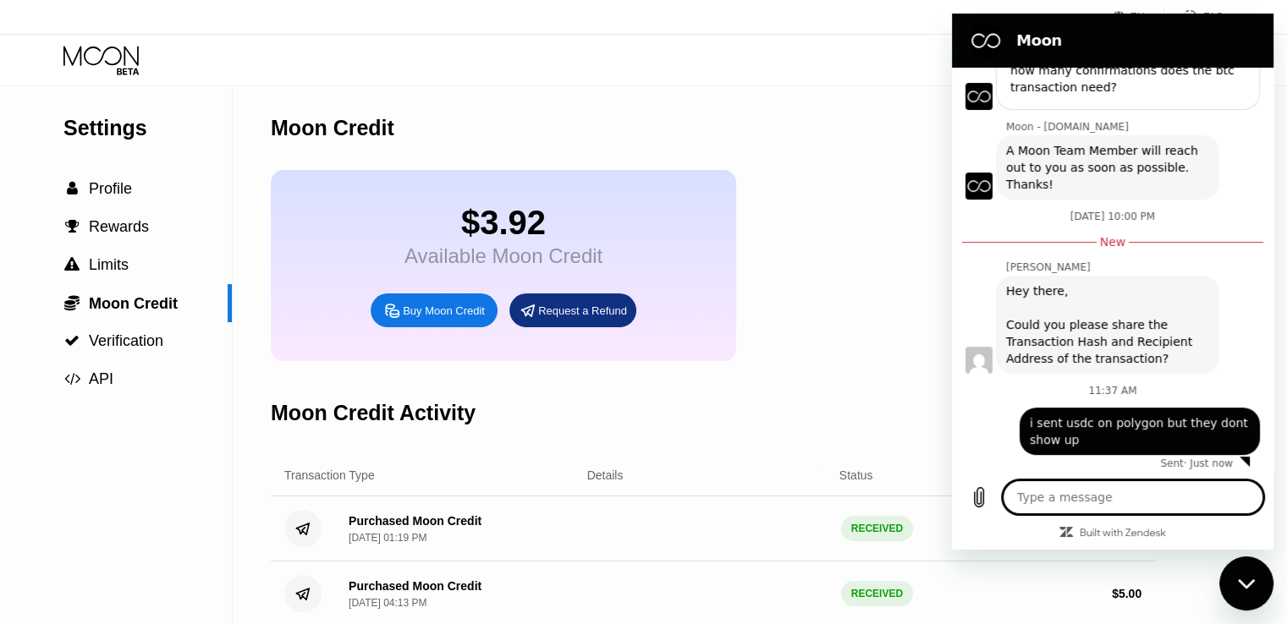
type textarea "x"
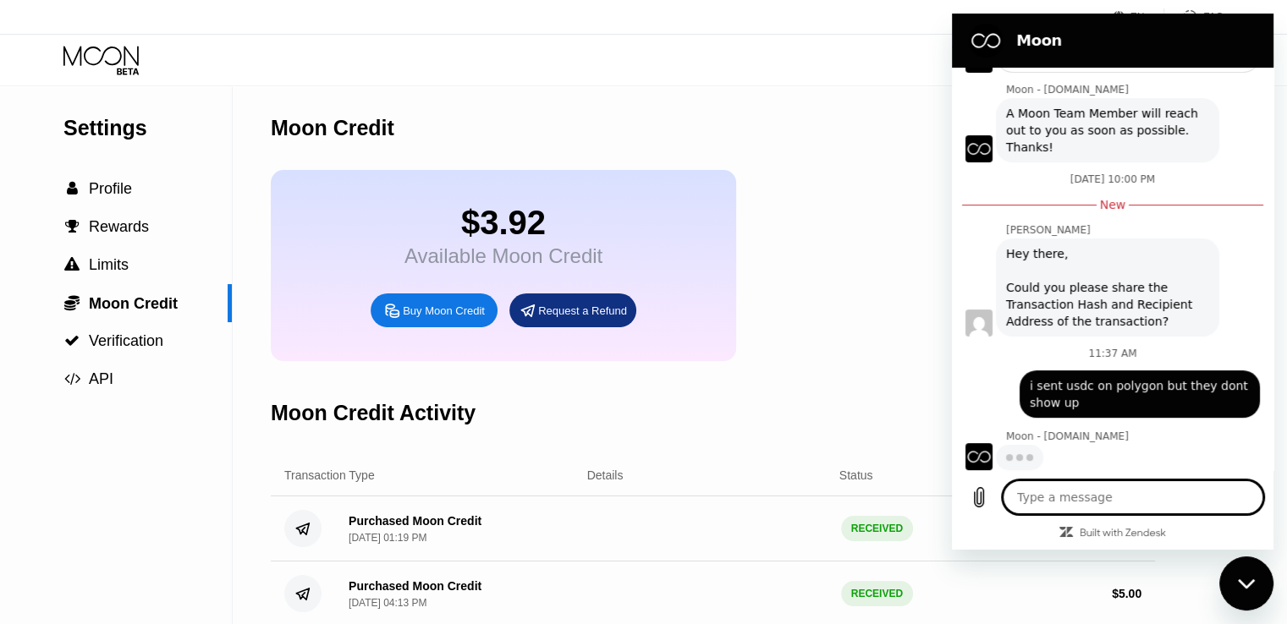
type textarea "0x4316CaB911940cF4AEECbb73A6E32402be97032F"
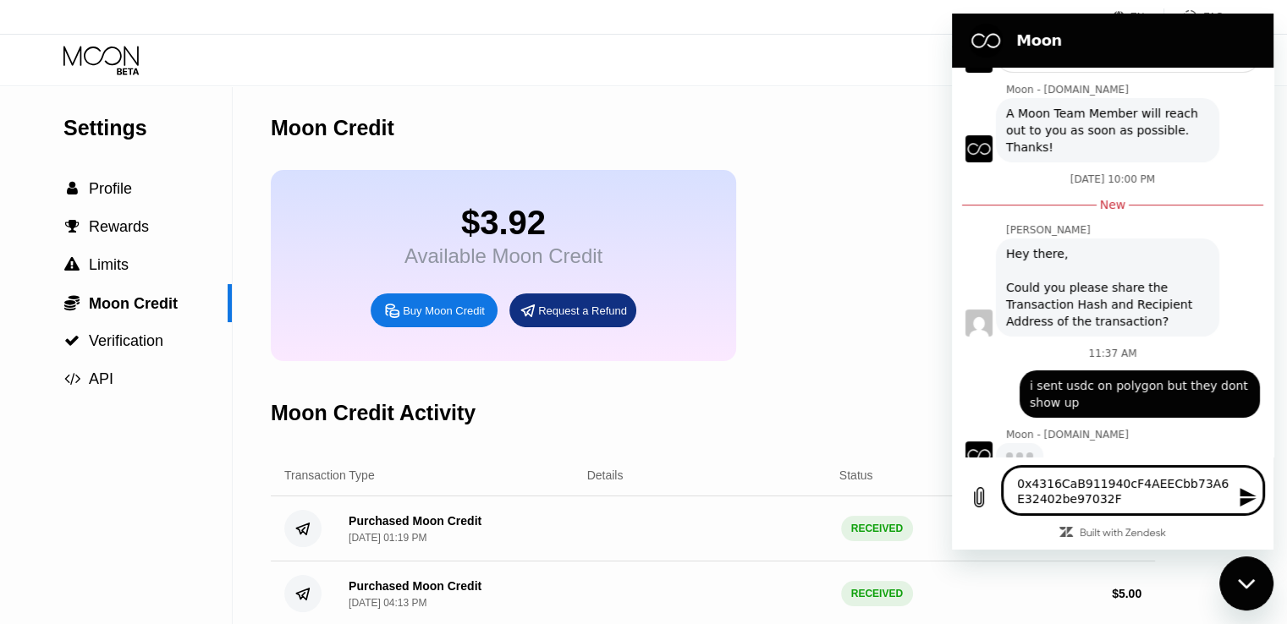
type textarea "x"
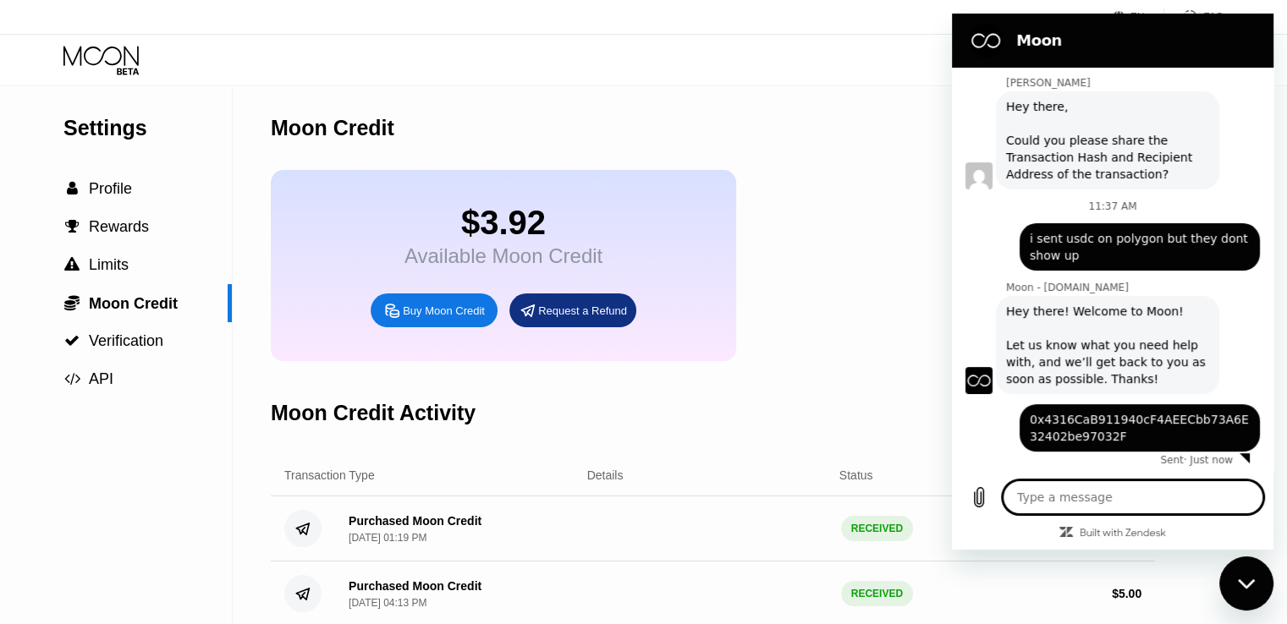
type textarea "x"
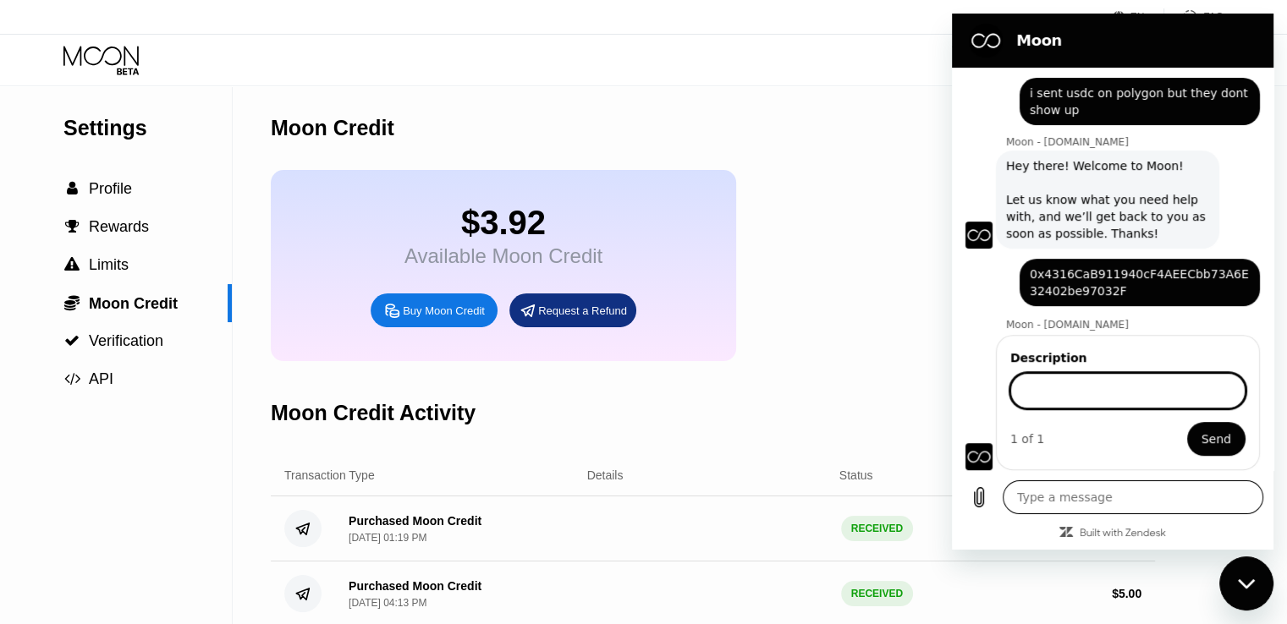
scroll to position [539, 0]
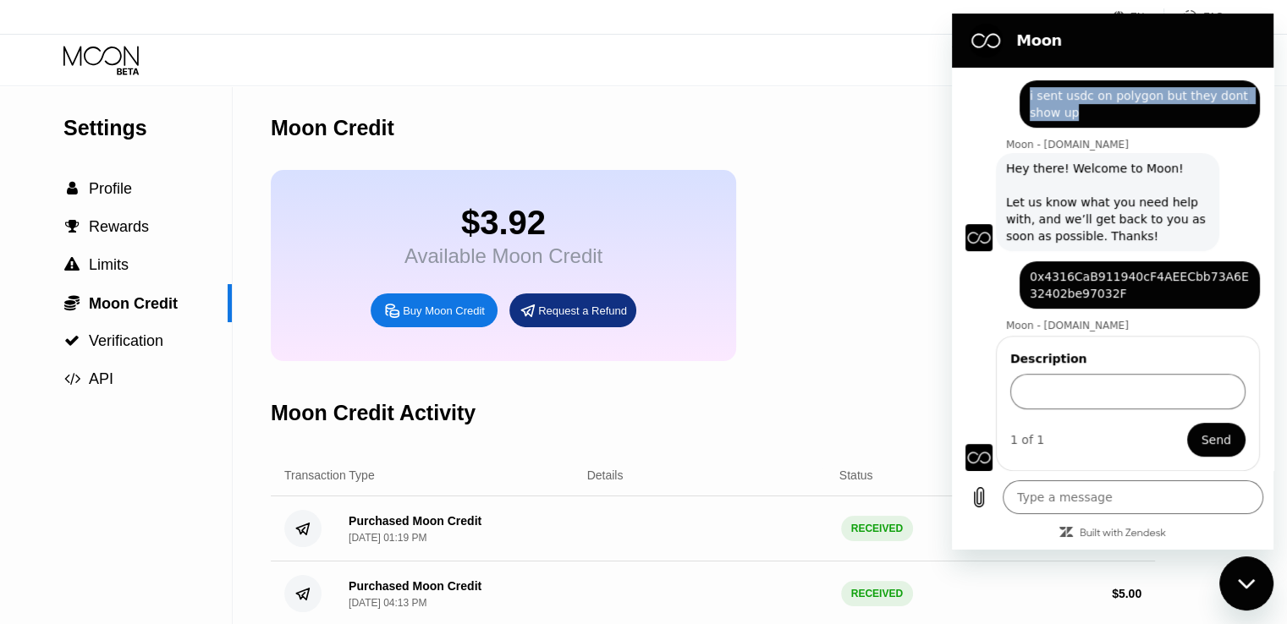
drag, startPoint x: 1092, startPoint y: 118, endPoint x: 1028, endPoint y: 92, distance: 69.4
click at [1028, 92] on div "says: i sent usdc on polygon but they dont show up" at bounding box center [1139, 103] width 240 height 47
copy span "i sent usdc on polygon but they dont show up"
click at [1122, 394] on input "Description" at bounding box center [1127, 392] width 235 height 36
paste input "i sent usdc on polygon but they dont show up"
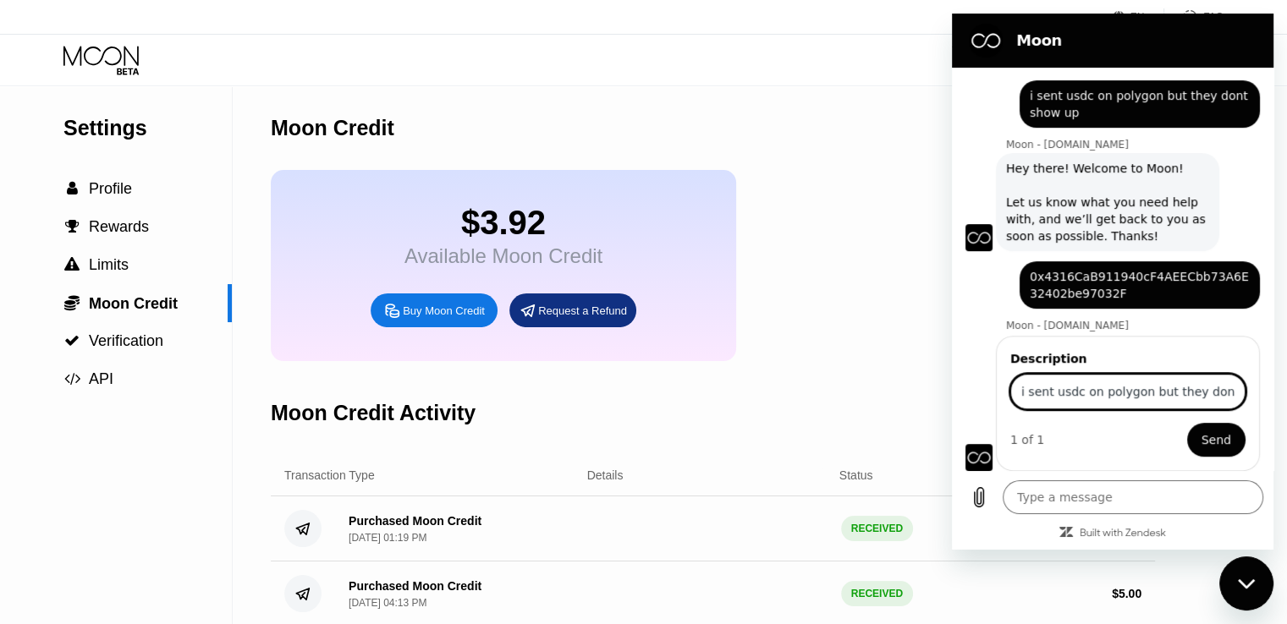
scroll to position [0, 40]
type input "i sent usdc on polygon but they dont show up"
click at [1215, 441] on span "Send" at bounding box center [1216, 440] width 30 height 20
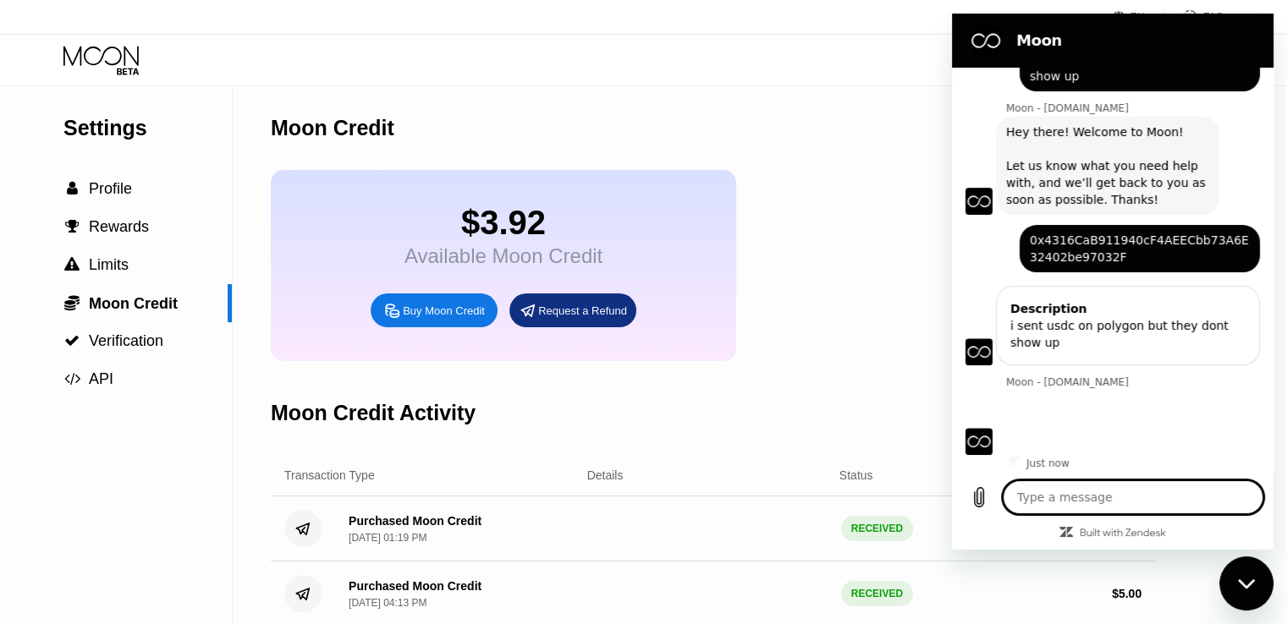
scroll to position [579, 0]
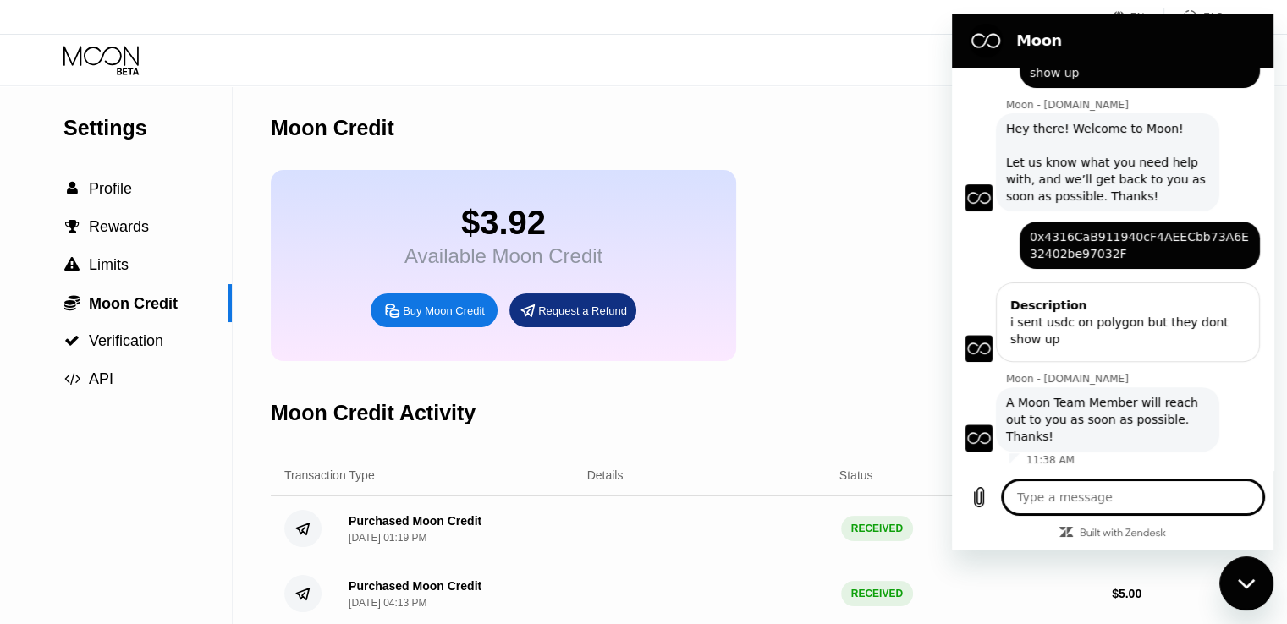
type textarea "x"
click at [1109, 492] on textarea at bounding box center [1132, 497] width 261 height 34
paste textarea "https://polygonscan.com/tx/0x876ec9dce5cddec1e225a3385f9f5da255ede72f661fe1ca0a…"
type textarea "https://polygonscan.com/tx/0x876ec9dce5cddec1e225a3385f9f5da255ede72f661fe1ca0a…"
type textarea "x"
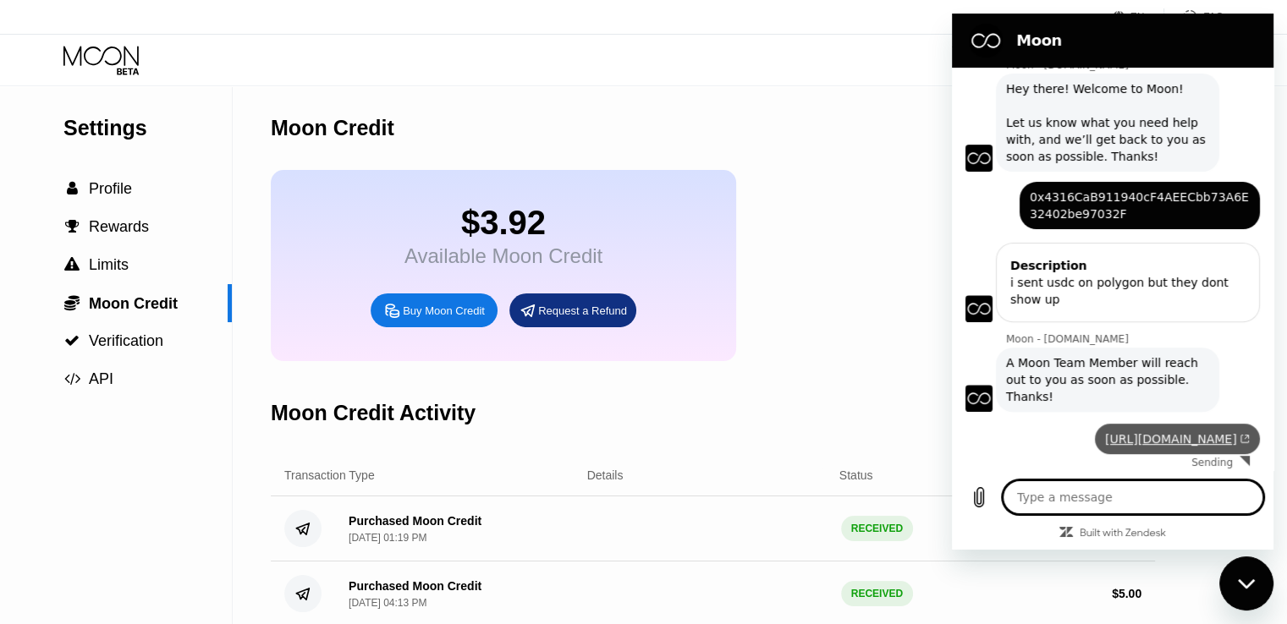
type textarea "x"
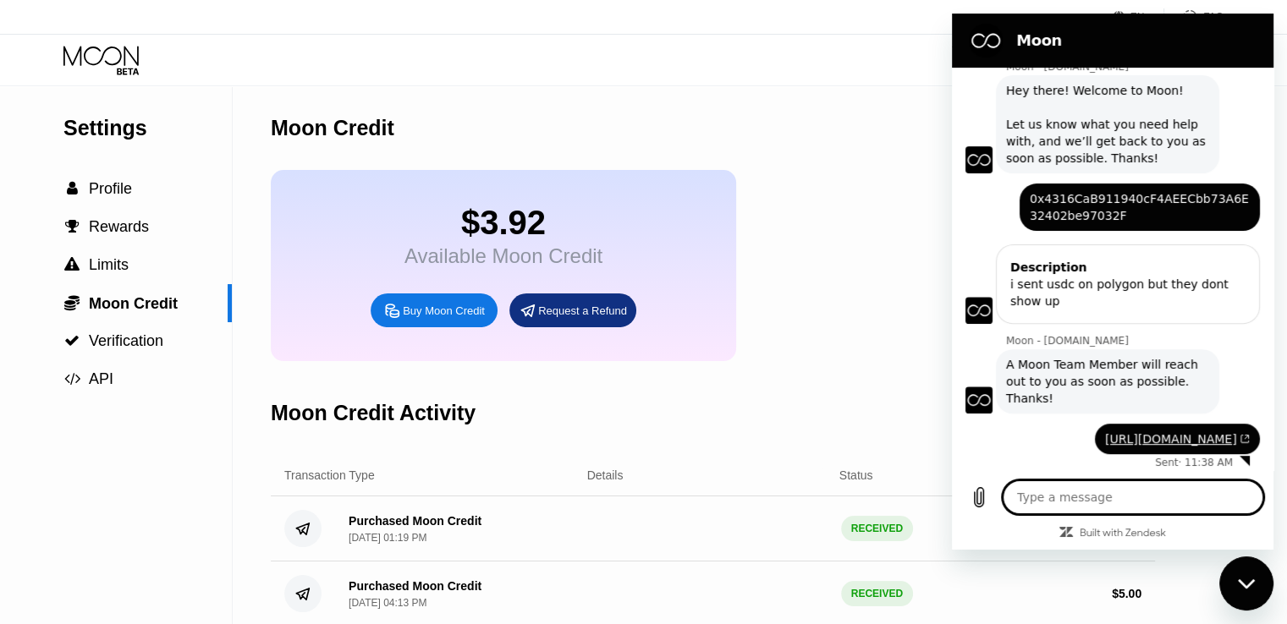
scroll to position [653, 0]
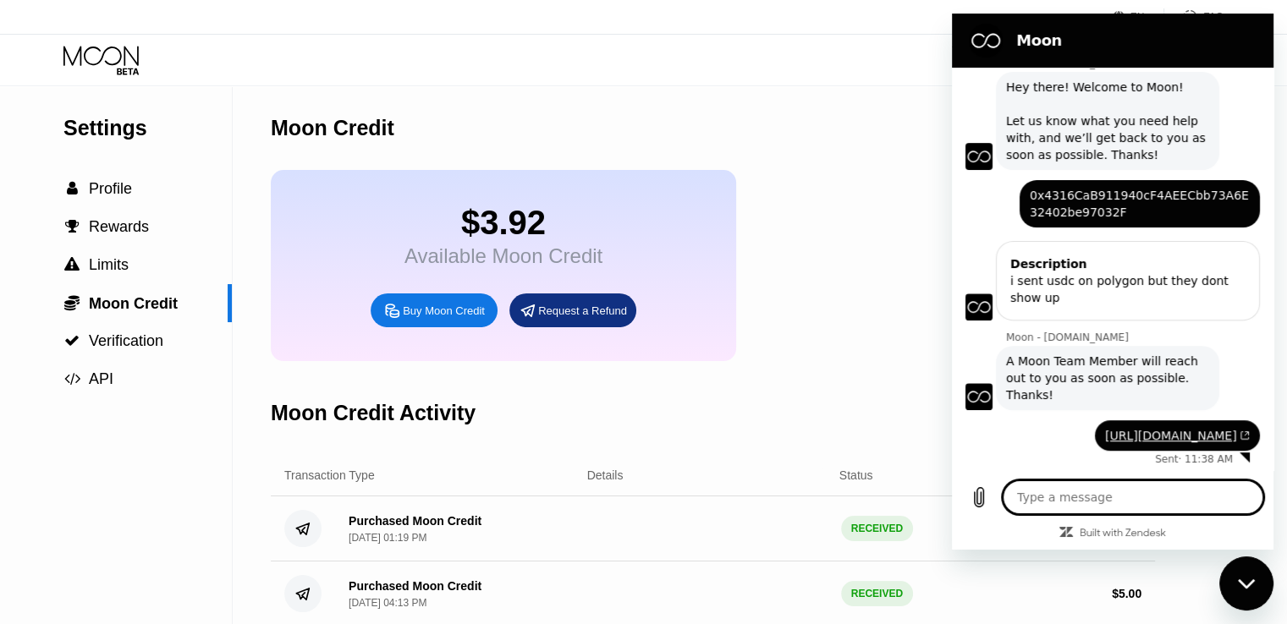
type textarea "i"
type textarea "x"
type textarea "i"
type textarea "x"
type textarea "i s"
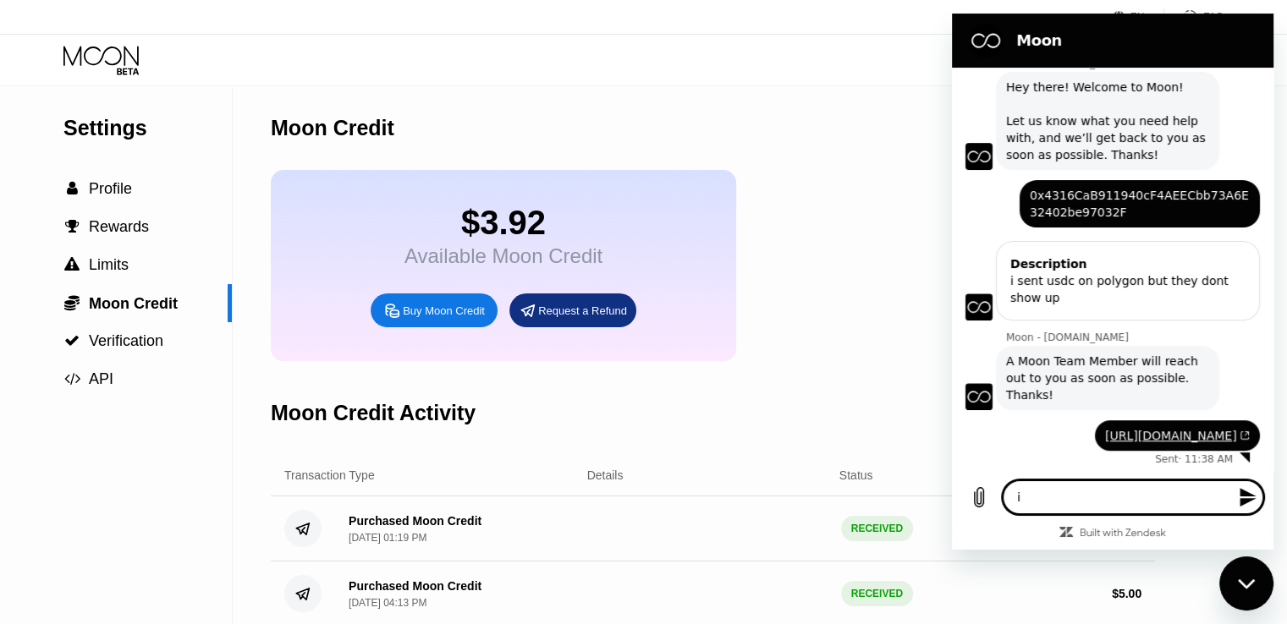
type textarea "x"
type textarea "i se"
type textarea "x"
type textarea "i sen"
type textarea "x"
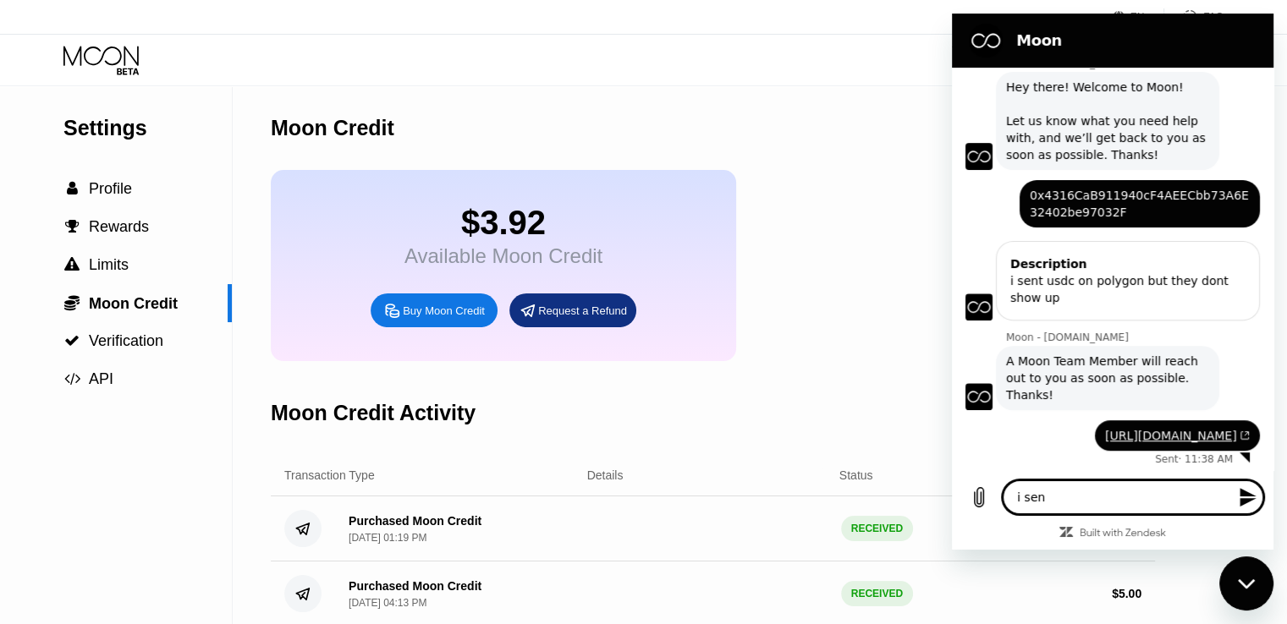
type textarea "i sent"
type textarea "x"
type textarea "i sent"
type textarea "x"
type textarea "i sent 5"
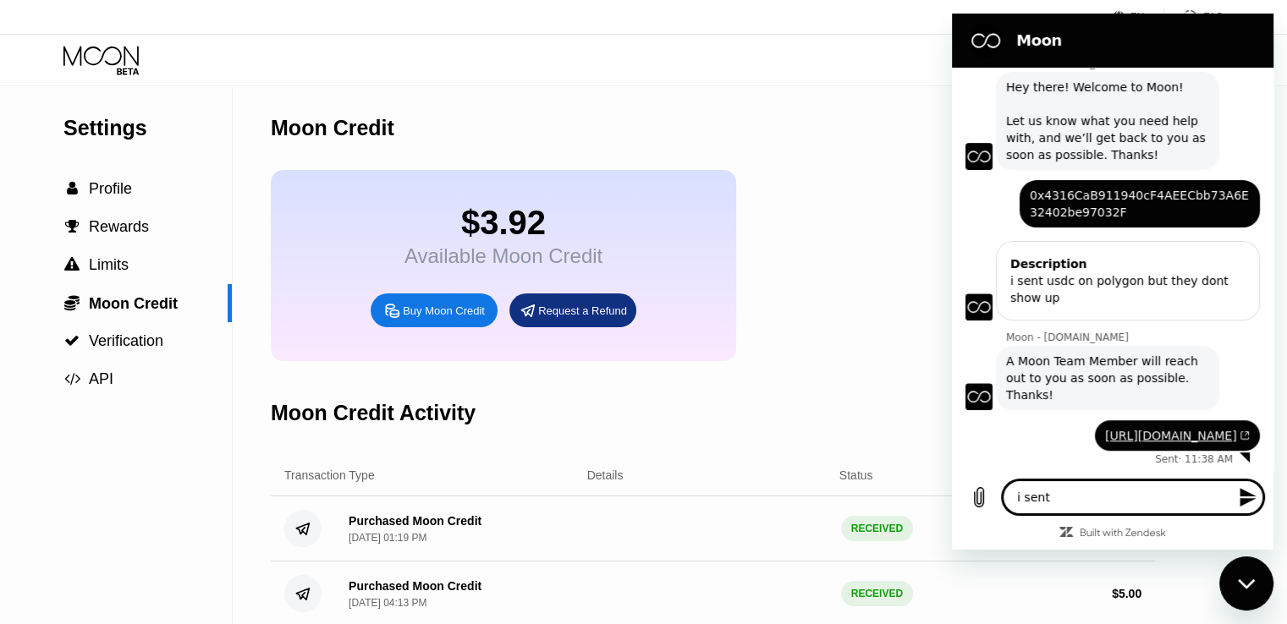
type textarea "x"
type textarea "i sent 5."
type textarea "x"
type textarea "i sent 5.8"
type textarea "x"
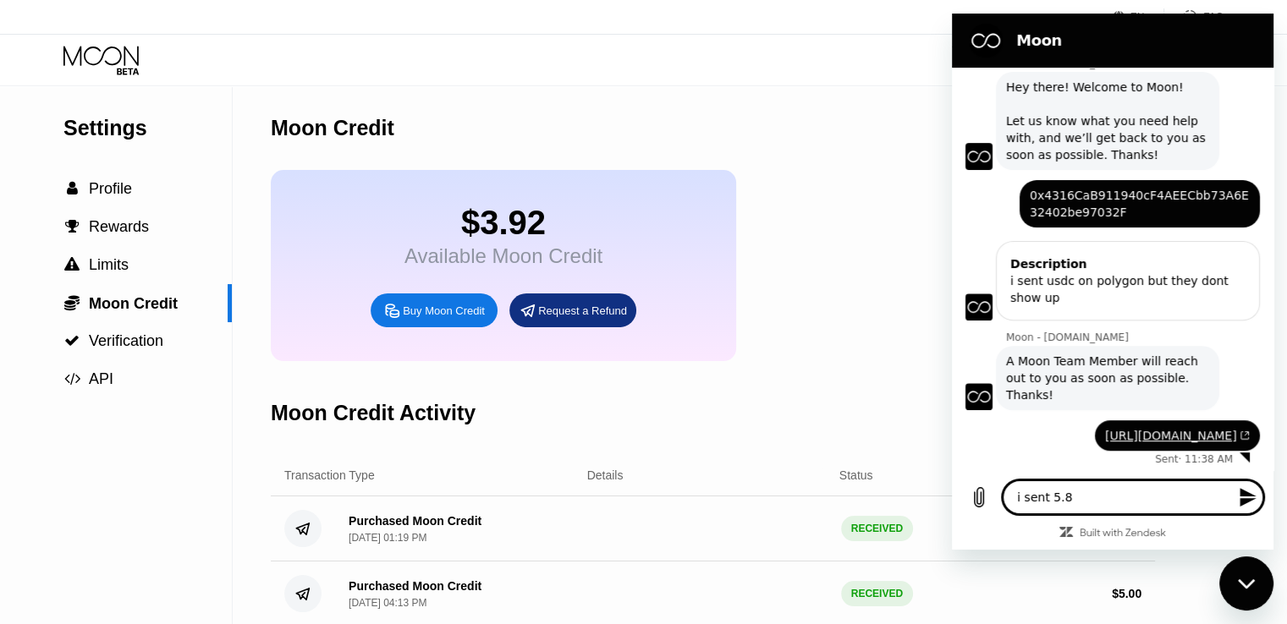
type textarea "i sent 5.8$"
type textarea "x"
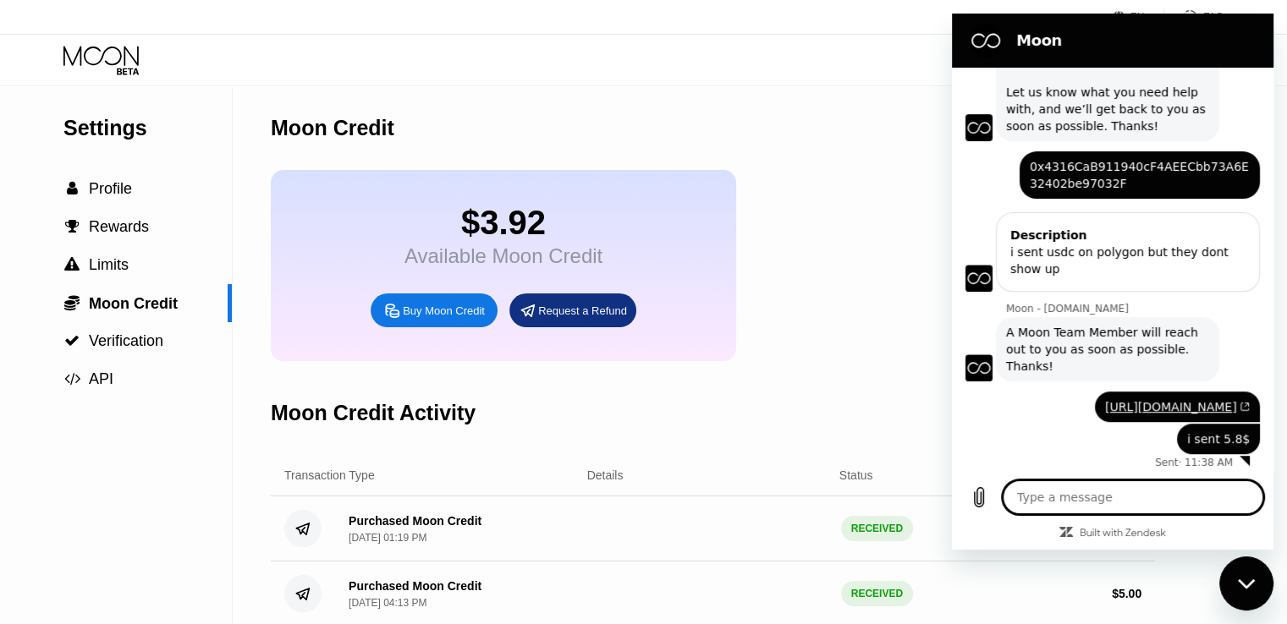
scroll to position [685, 0]
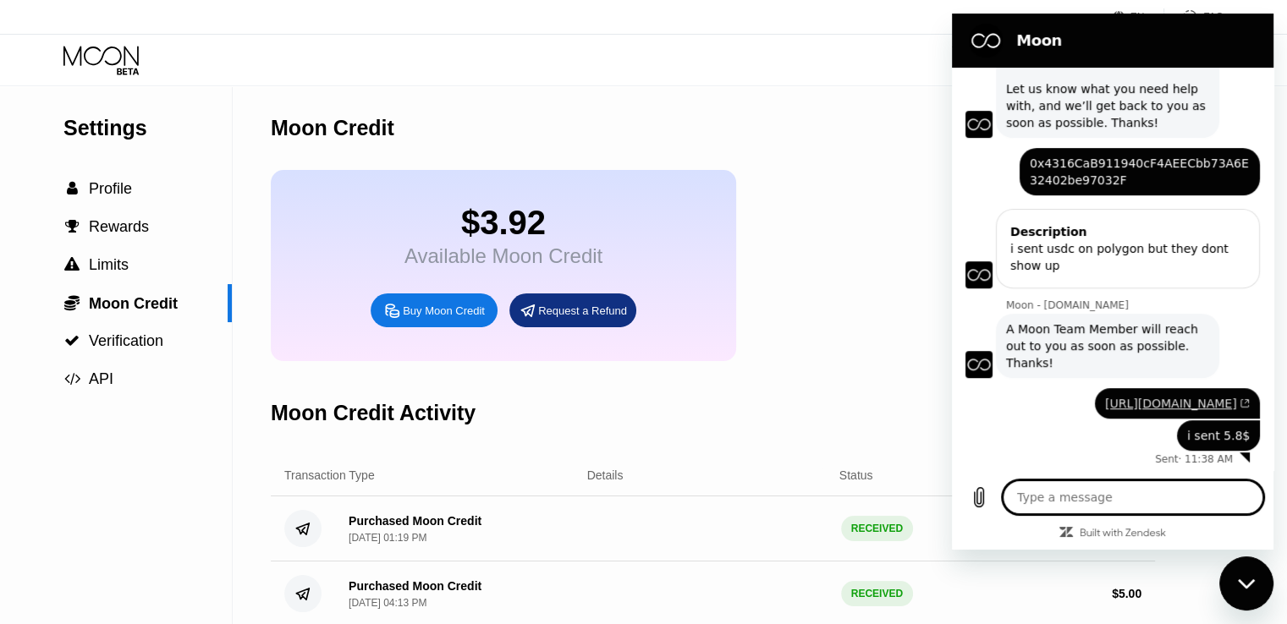
click at [1127, 397] on link "https://polygonscan.com/tx/0x876ec9dce5cddec1e225a3385f9f5da255ede72f661fe1ca0a…" at bounding box center [1177, 404] width 145 height 14
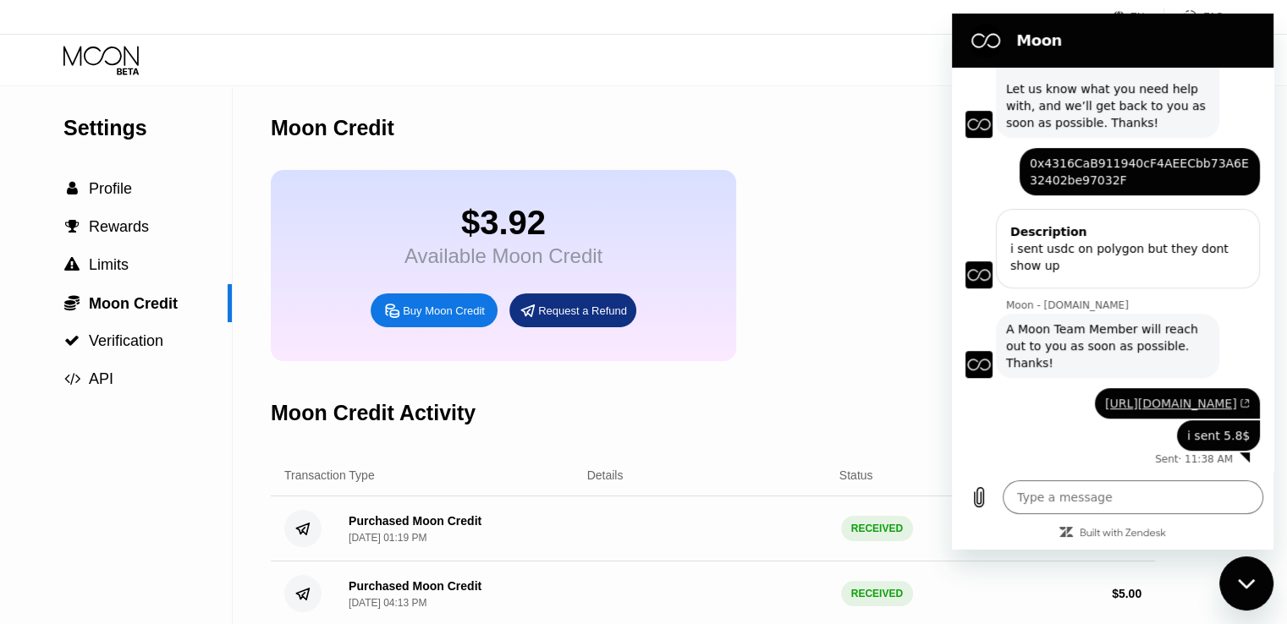
type textarea "x"
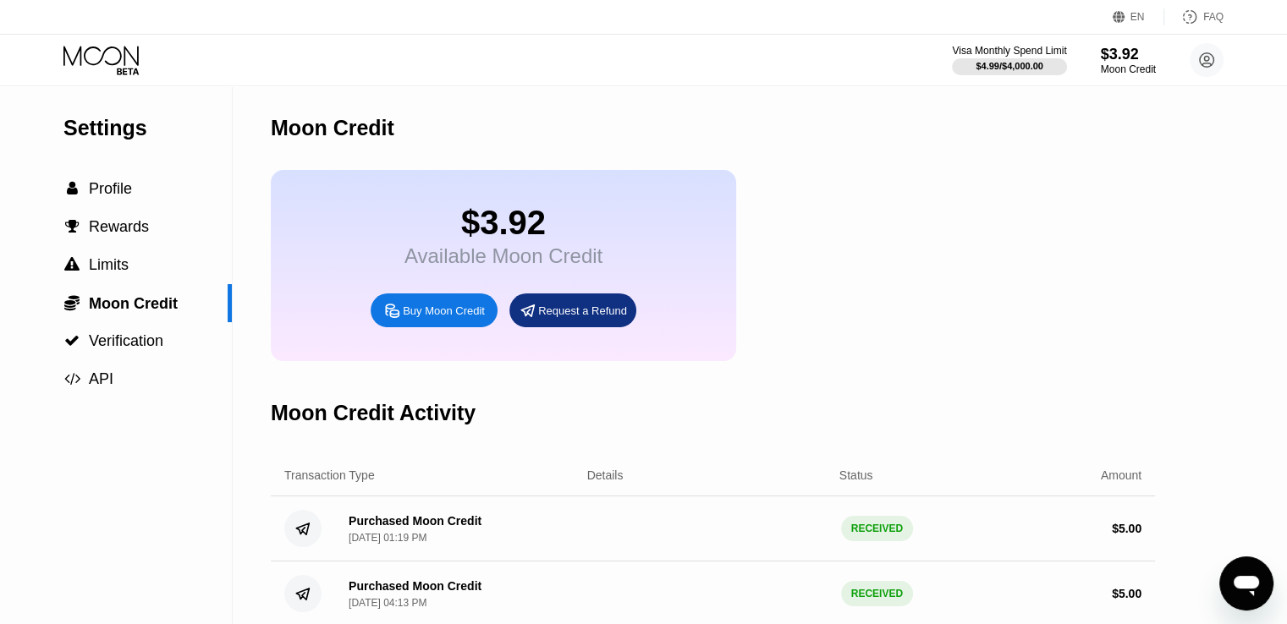
click at [1262, 571] on div "Open messaging window" at bounding box center [1246, 583] width 51 height 51
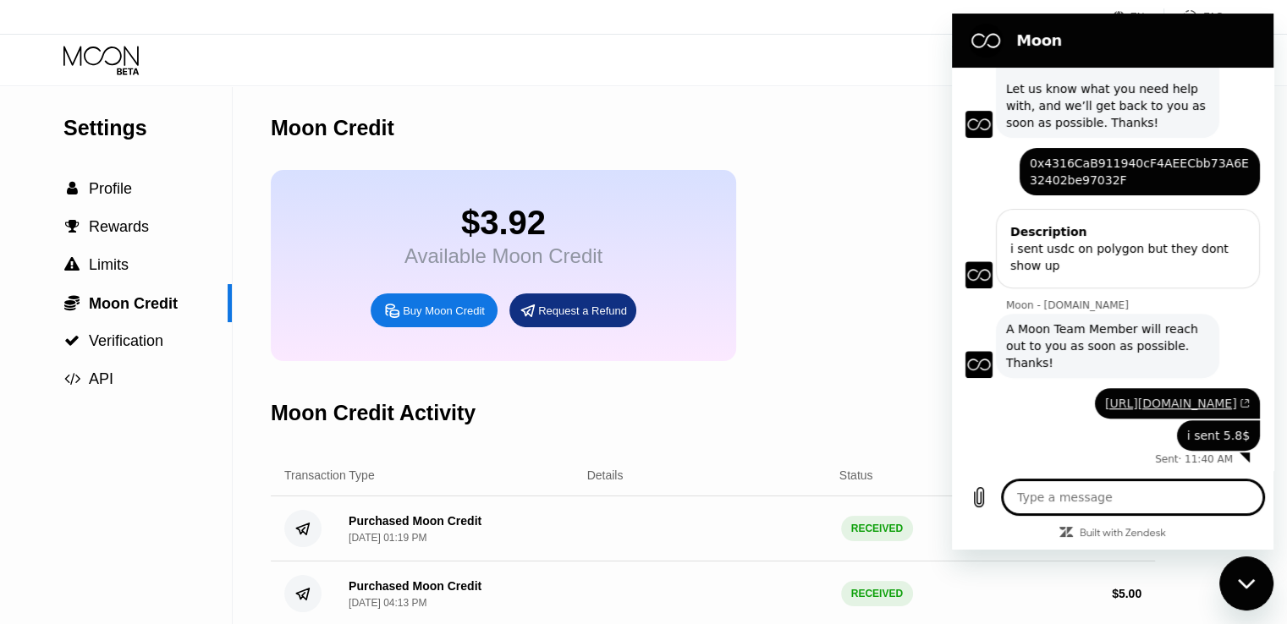
scroll to position [658, 0]
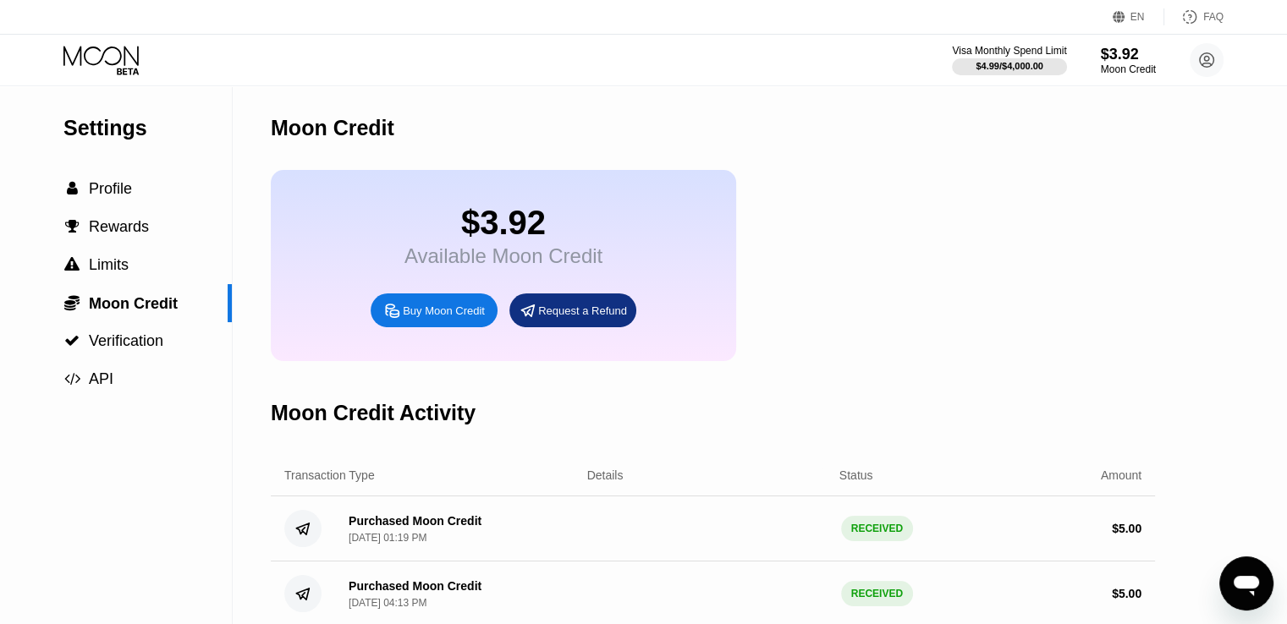
click at [1239, 564] on div "Open messaging window" at bounding box center [1246, 583] width 51 height 51
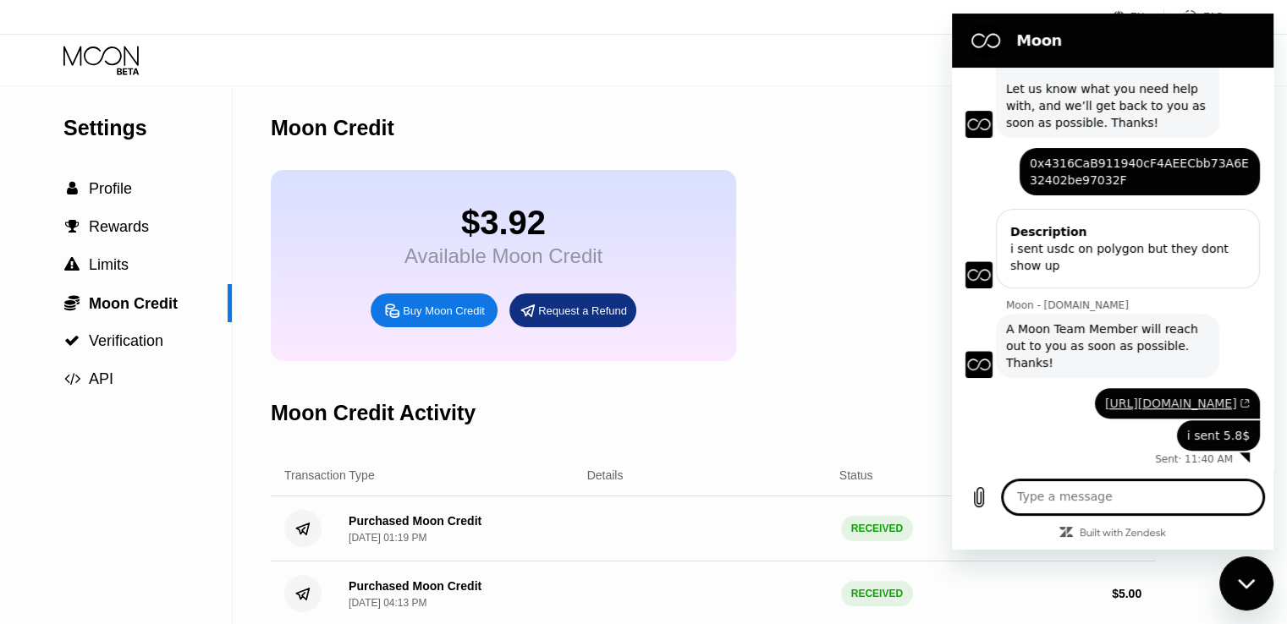
scroll to position [658, 0]
click at [833, 123] on div "Moon Credit" at bounding box center [713, 128] width 884 height 84
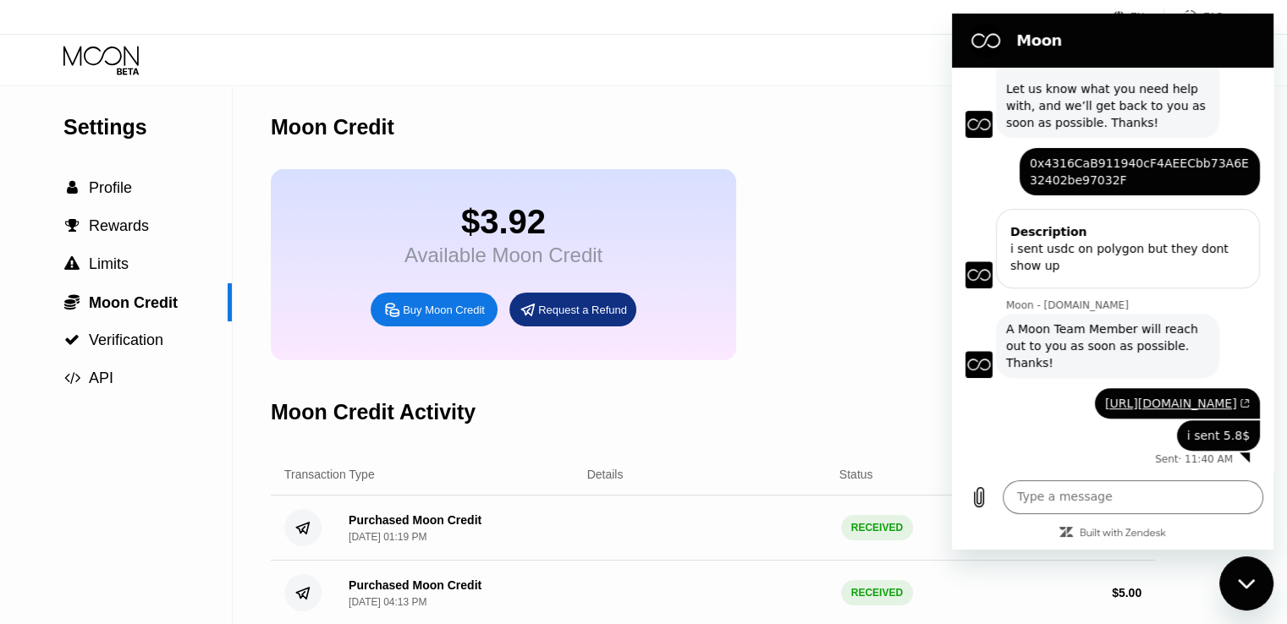
scroll to position [0, 0]
click at [1248, 590] on div "Close messaging window" at bounding box center [1246, 583] width 51 height 51
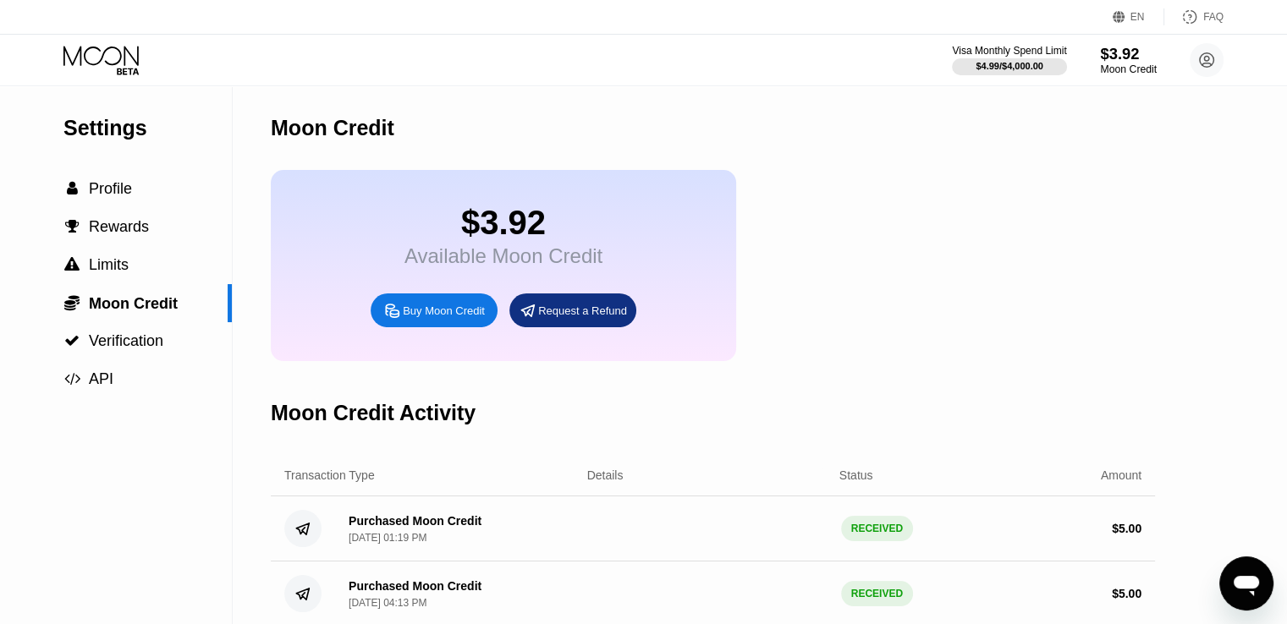
click at [1109, 46] on div "$3.92" at bounding box center [1128, 54] width 57 height 18
click at [1112, 66] on div "Moon Credit" at bounding box center [1128, 69] width 57 height 12
click at [1120, 65] on div "Moon Credit" at bounding box center [1128, 69] width 57 height 12
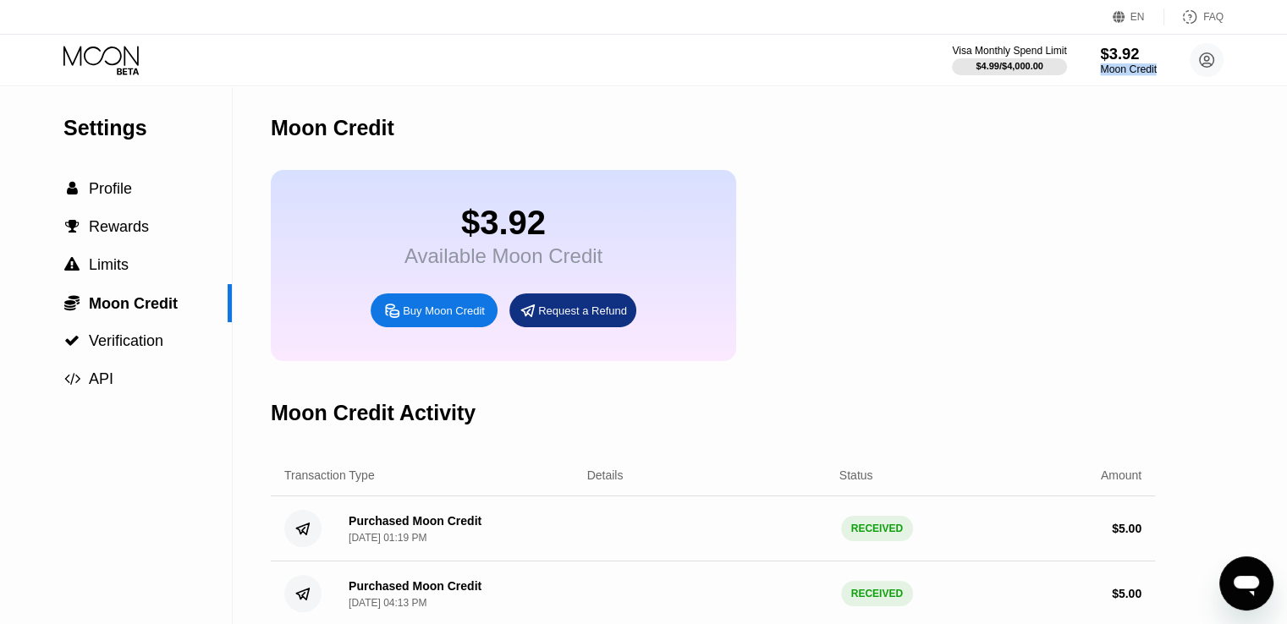
click at [1120, 65] on div "Moon Credit" at bounding box center [1128, 69] width 57 height 12
click at [443, 327] on div "Buy Moon Credit" at bounding box center [433, 311] width 127 height 34
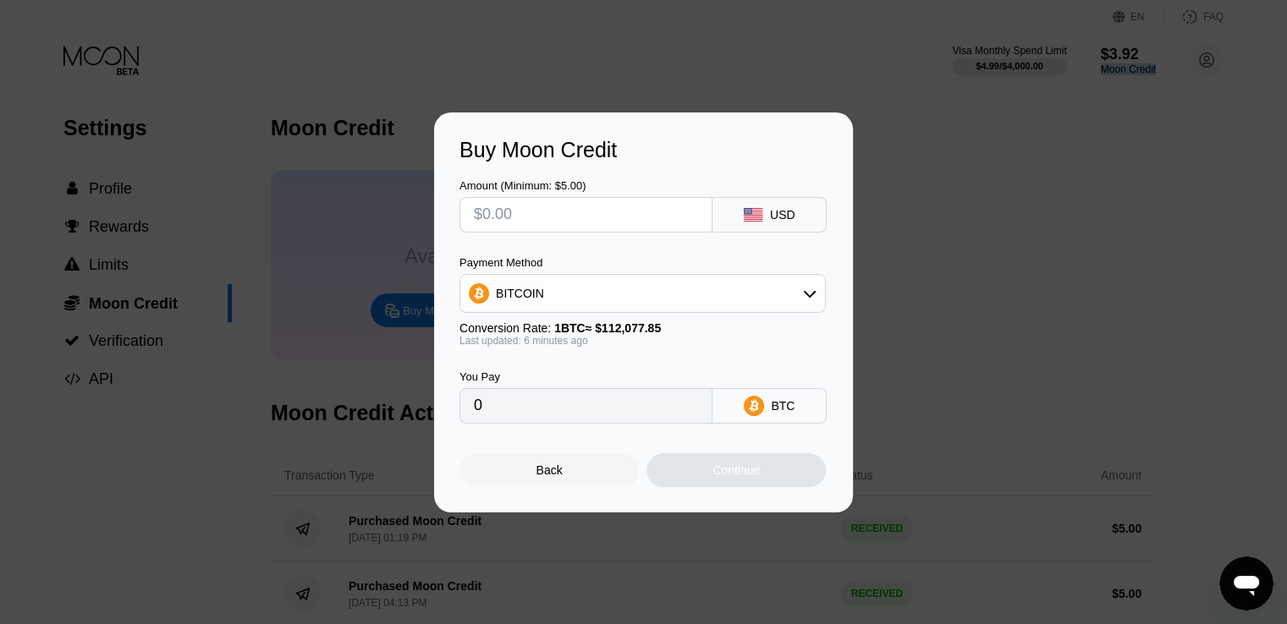
click at [629, 285] on div "BITCOIN" at bounding box center [642, 294] width 365 height 34
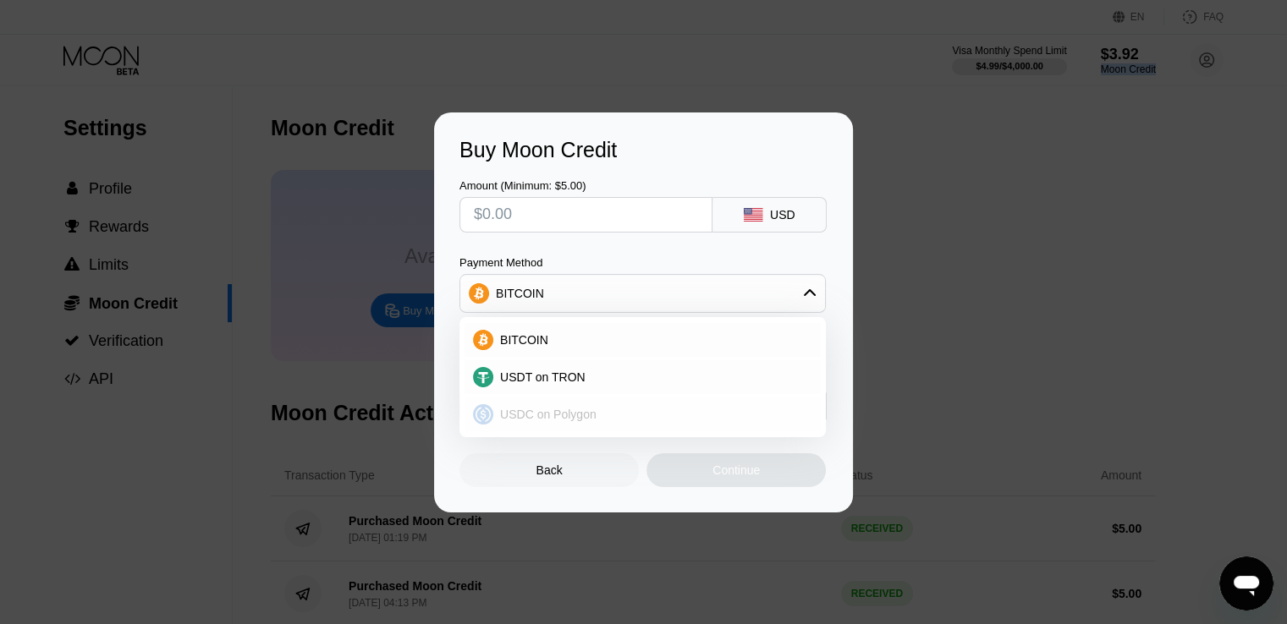
click at [640, 412] on div "USDC on Polygon" at bounding box center [652, 415] width 319 height 14
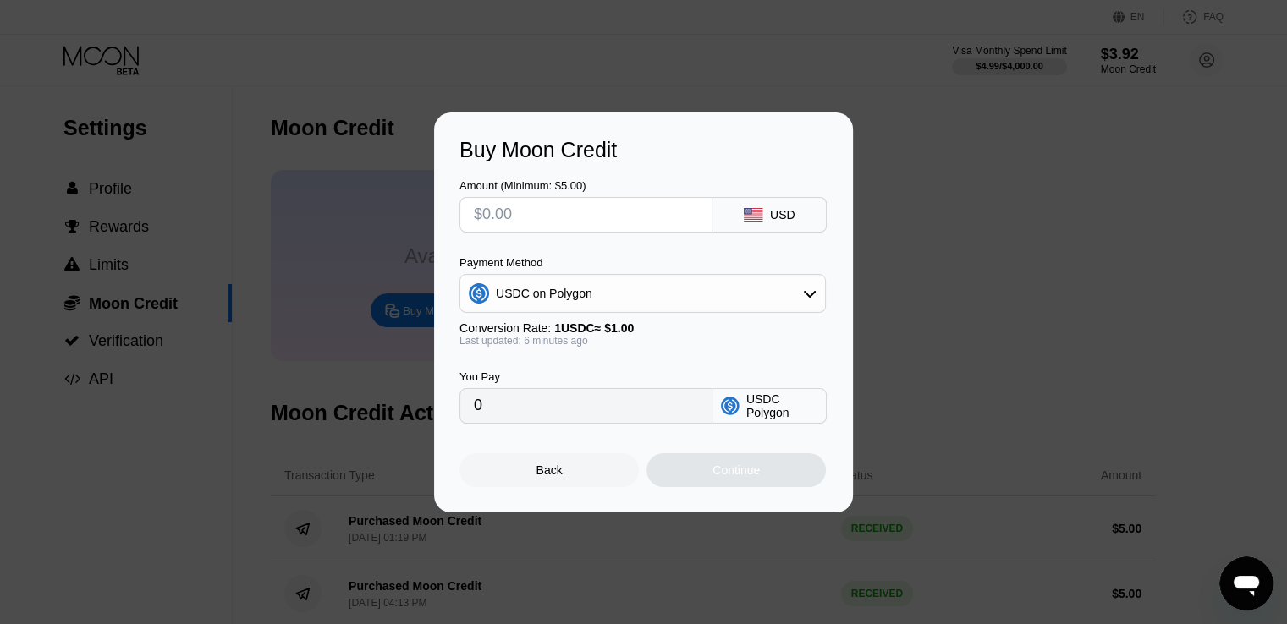
click at [615, 417] on input "0" at bounding box center [586, 406] width 224 height 34
drag, startPoint x: 550, startPoint y: 413, endPoint x: 414, endPoint y: 417, distance: 136.2
click at [423, 417] on div "Buy Moon Credit Amount (Minimum: $5.00) USD Payment Method USDC on Polygon Conv…" at bounding box center [643, 312] width 1287 height 400
click at [547, 416] on input "0" at bounding box center [586, 406] width 224 height 34
drag, startPoint x: 499, startPoint y: 414, endPoint x: 389, endPoint y: 415, distance: 110.0
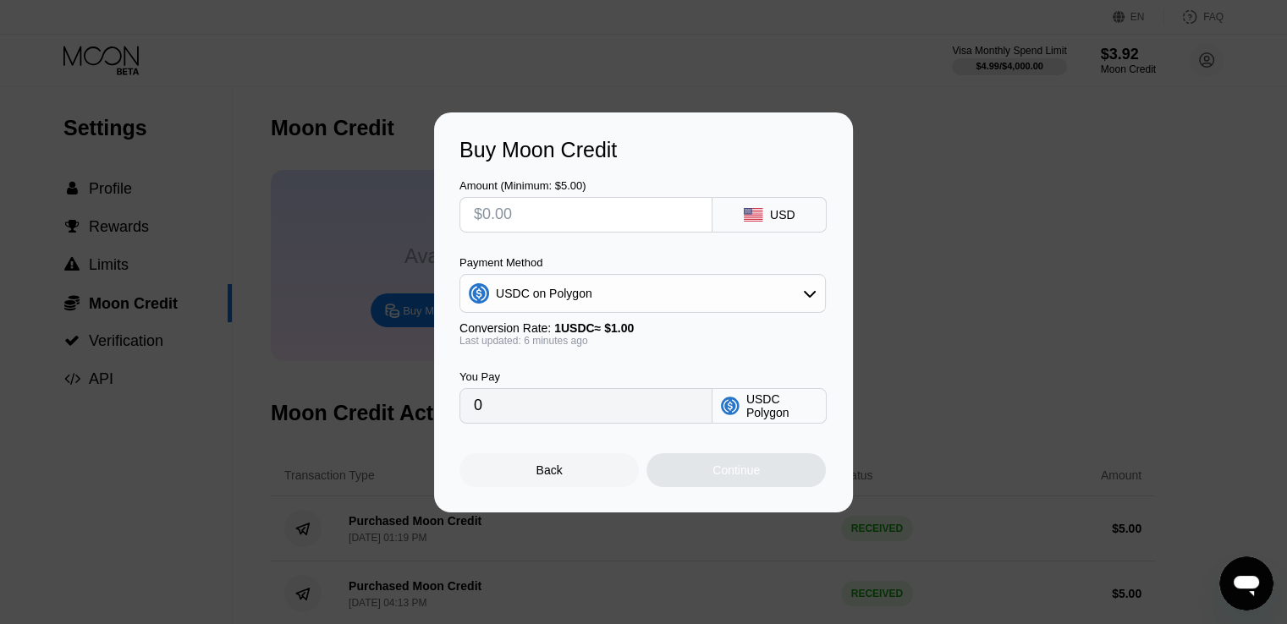
click at [391, 414] on div "Buy Moon Credit Amount (Minimum: $5.00) USD Payment Method USDC on Polygon Conv…" at bounding box center [643, 312] width 1287 height 400
click at [525, 211] on input "text" at bounding box center [586, 215] width 224 height 34
type input "$5"
type input "5.00000000"
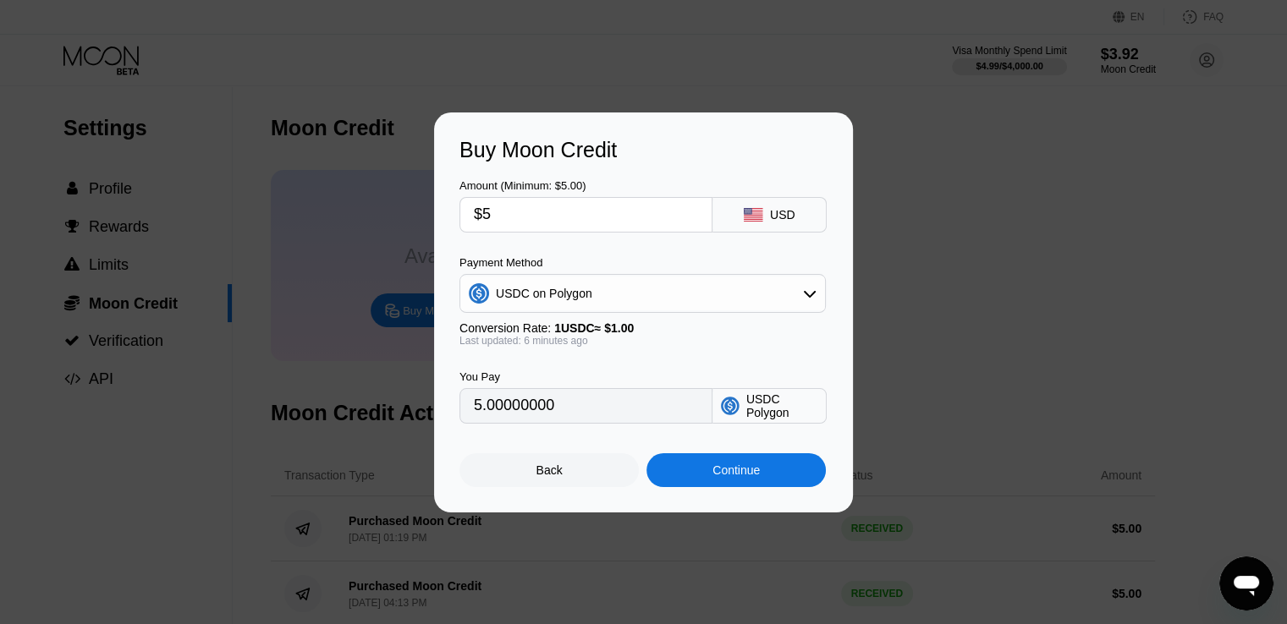
type input "$5"
click at [755, 477] on div "Continue" at bounding box center [735, 471] width 47 height 14
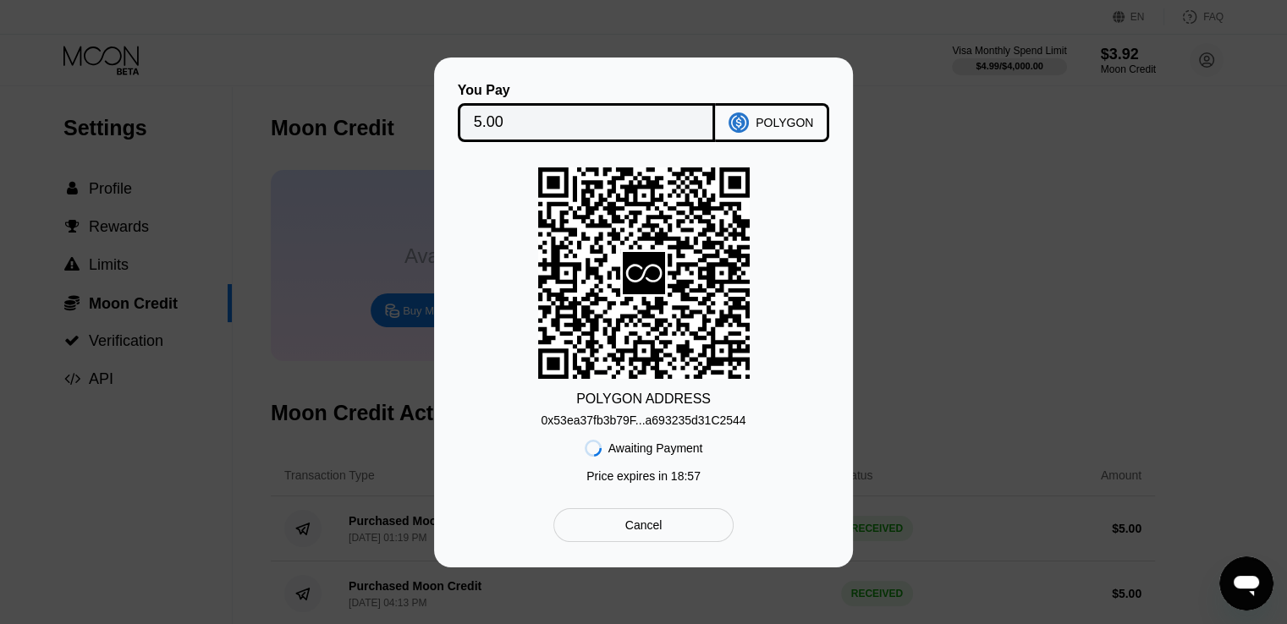
click at [711, 420] on div "0x53ea37fb3b79F...a693235d31C2544" at bounding box center [642, 421] width 205 height 14
click at [933, 242] on div "You Pay 5.00 POLYGON POLYGON ADDRESS 0x53ea37fb3b79F...a693235d31C2544 Awaiting…" at bounding box center [643, 313] width 1287 height 510
click at [643, 533] on div "Cancel" at bounding box center [643, 525] width 37 height 15
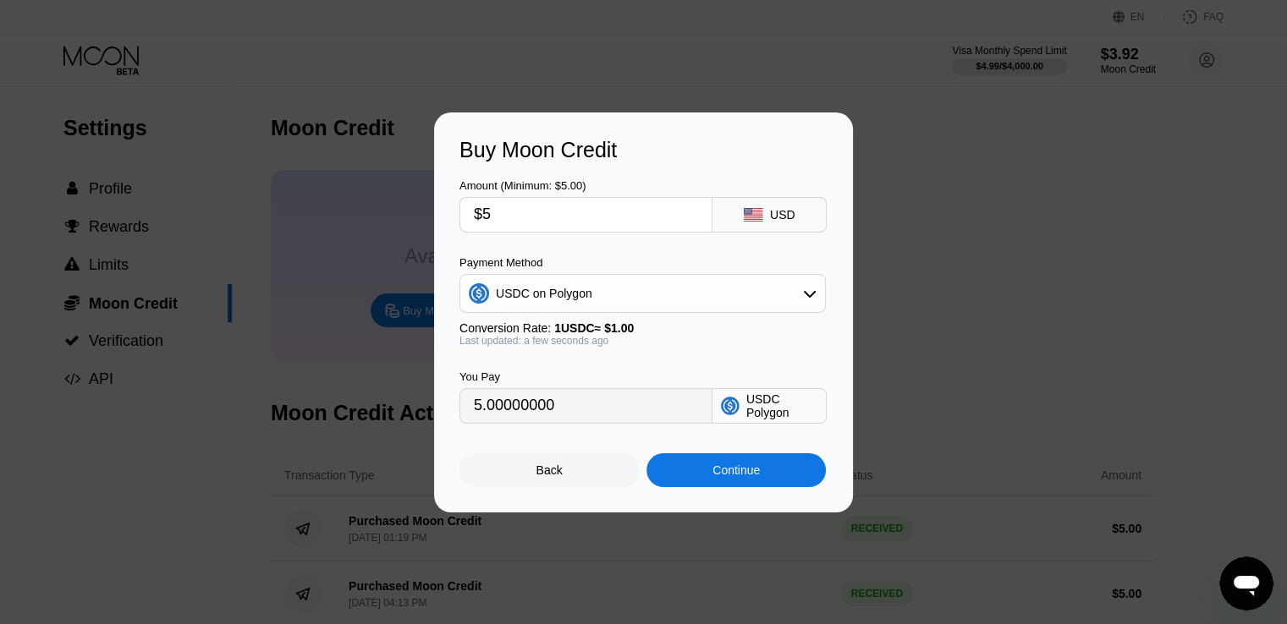
click at [550, 472] on div "Back" at bounding box center [549, 471] width 26 height 14
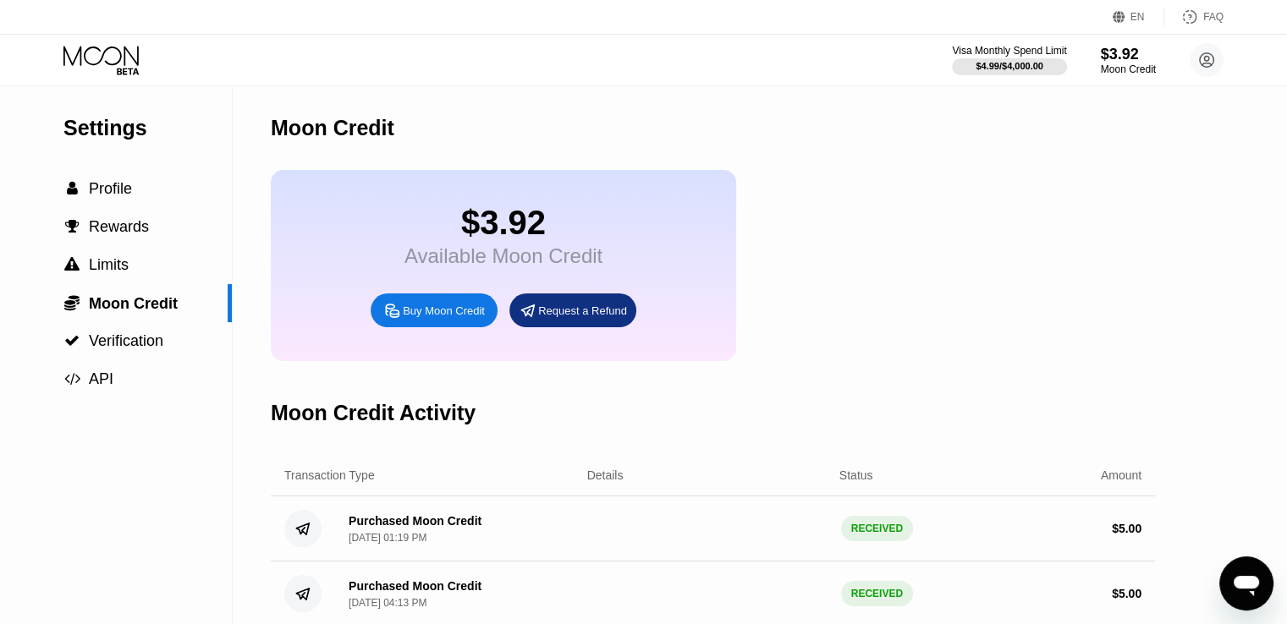
click at [1239, 586] on icon "Open messaging window" at bounding box center [1245, 586] width 25 height 20
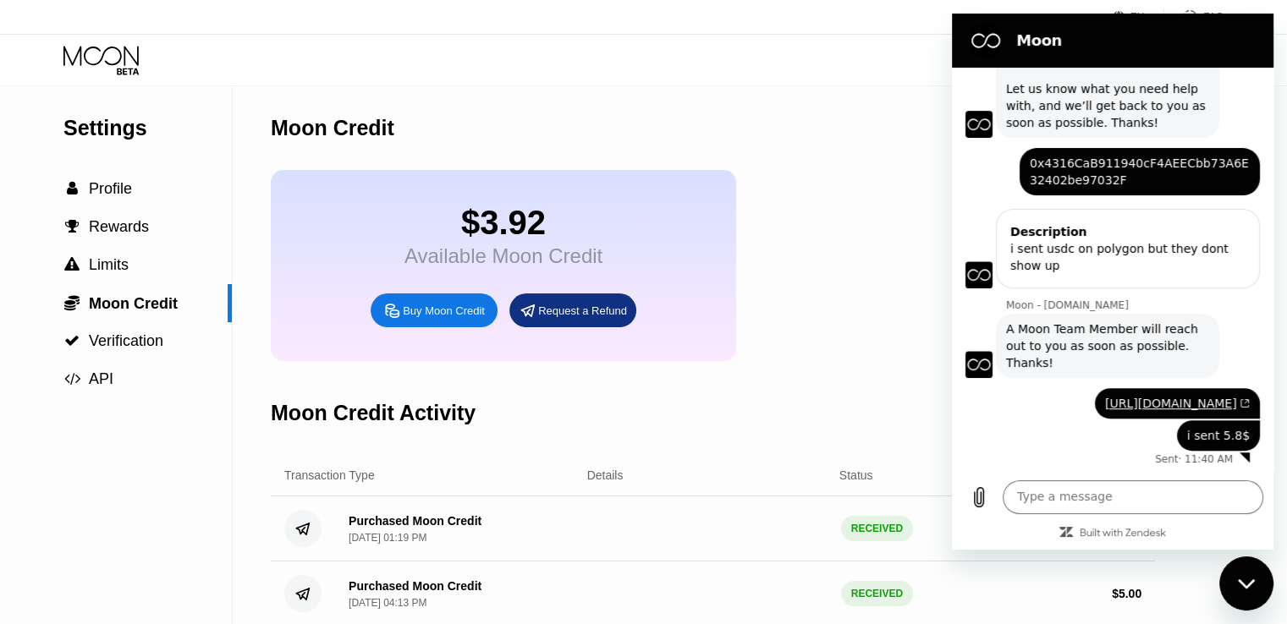
click at [1111, 155] on span "0x4316CaB911940cF4AEECbb73A6E32402be97032F" at bounding box center [1139, 172] width 220 height 34
copy span "0x4316CaB911940cF4AEECbb73A6E32402be97032F"
click at [1182, 314] on div "Moon - paywithmoon.com says: A Moon Team Member will reach out to you as soon a…" at bounding box center [1107, 346] width 223 height 64
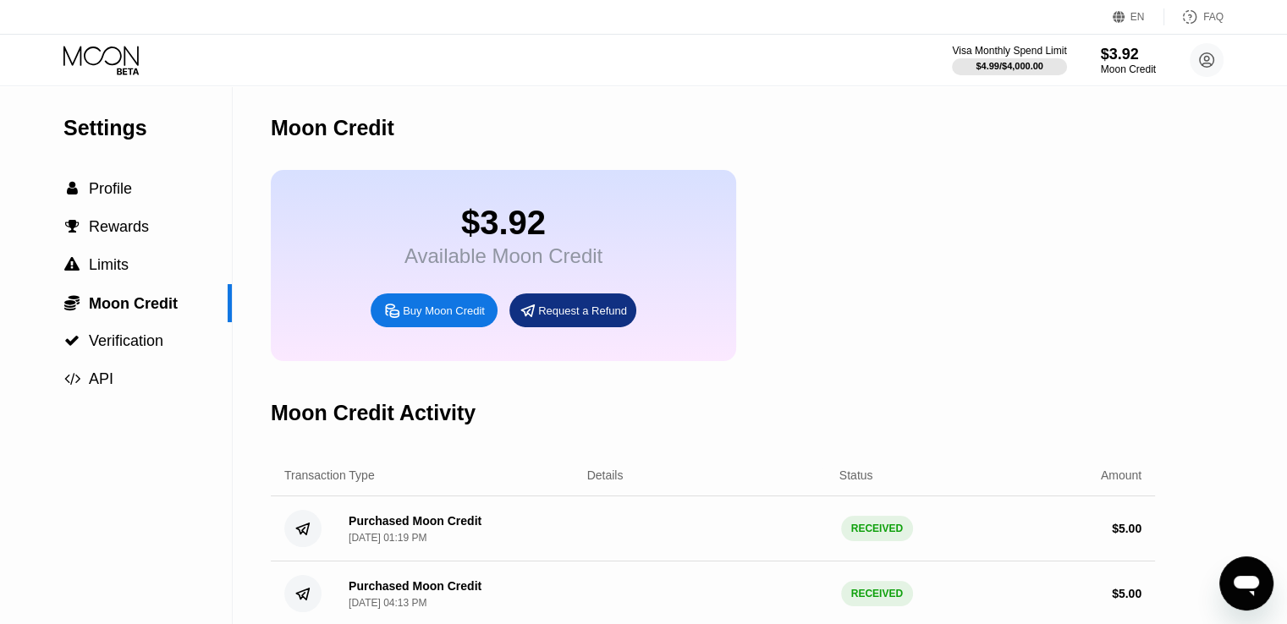
click at [1241, 573] on icon "Open messaging window" at bounding box center [1246, 583] width 30 height 30
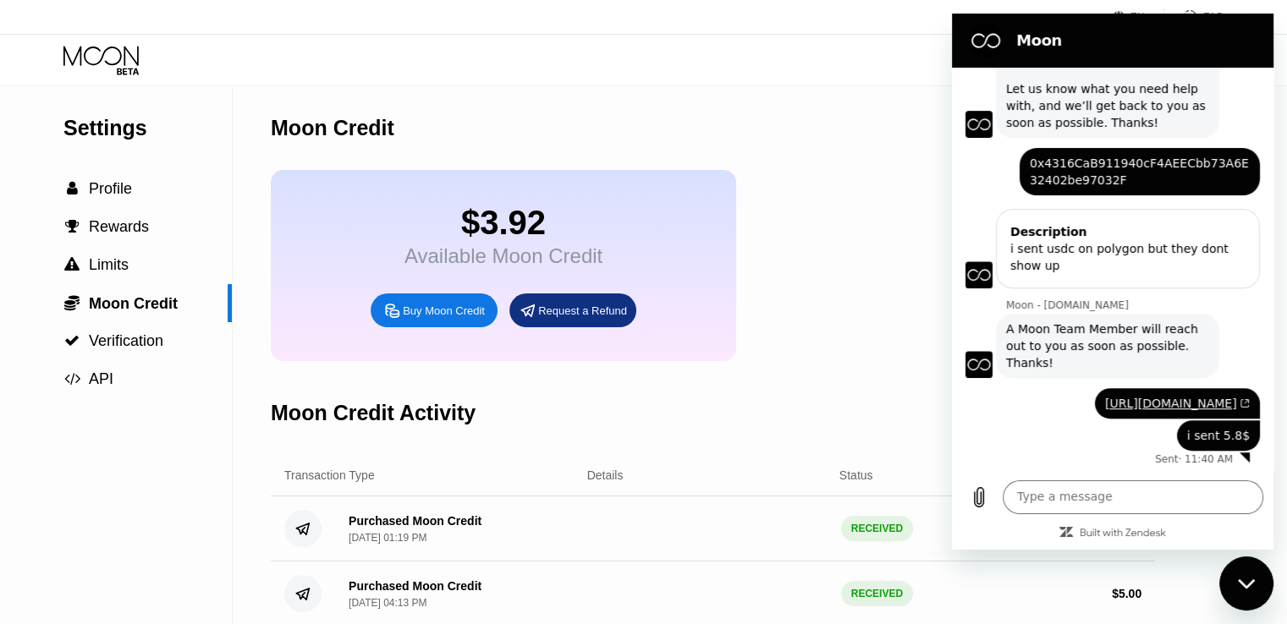
type textarea "x"
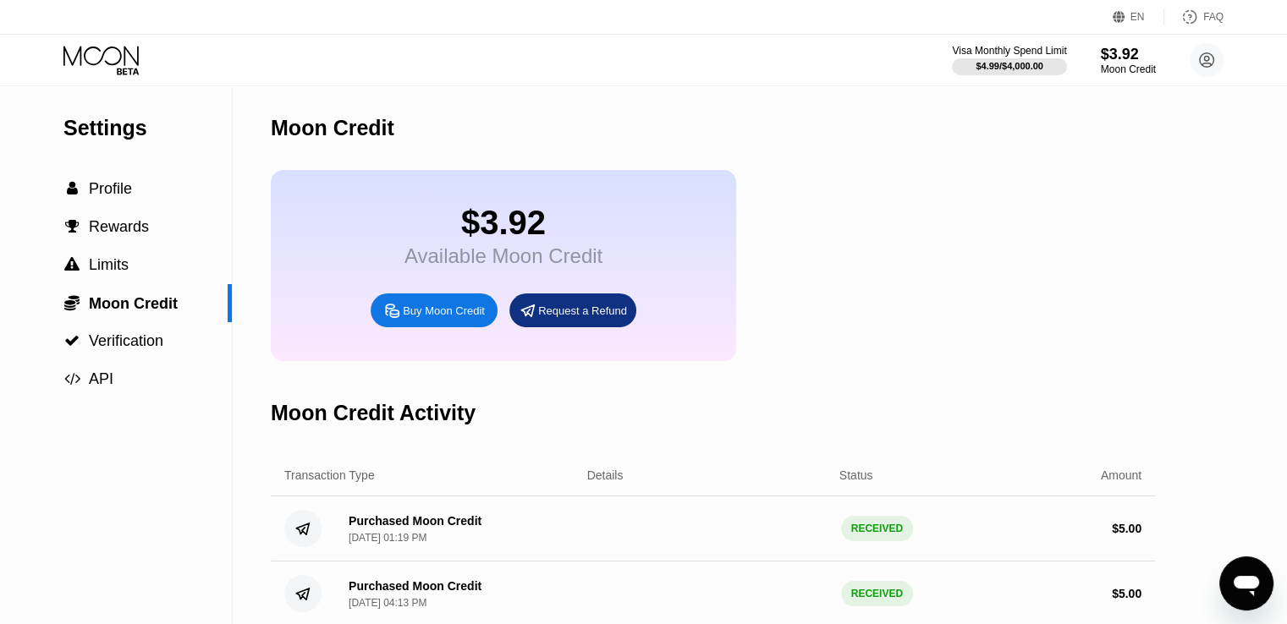
click at [1263, 583] on div "Open messaging window" at bounding box center [1246, 583] width 51 height 51
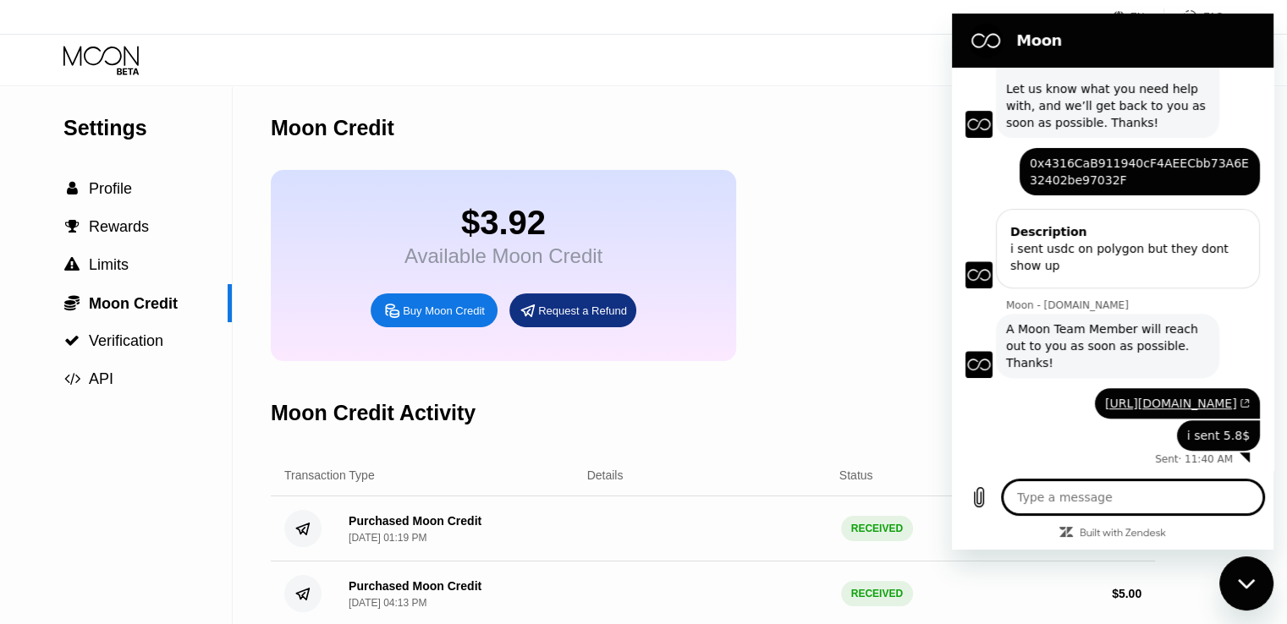
scroll to position [658, 0]
type textarea "x"
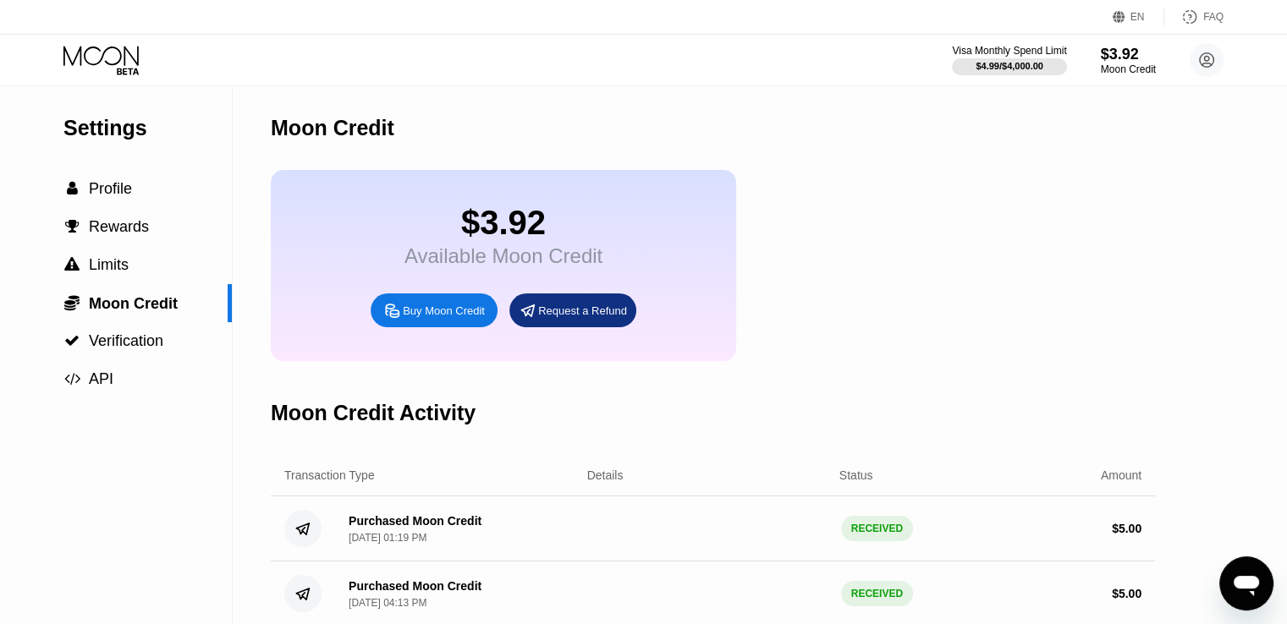
click at [397, 320] on icon at bounding box center [392, 311] width 18 height 18
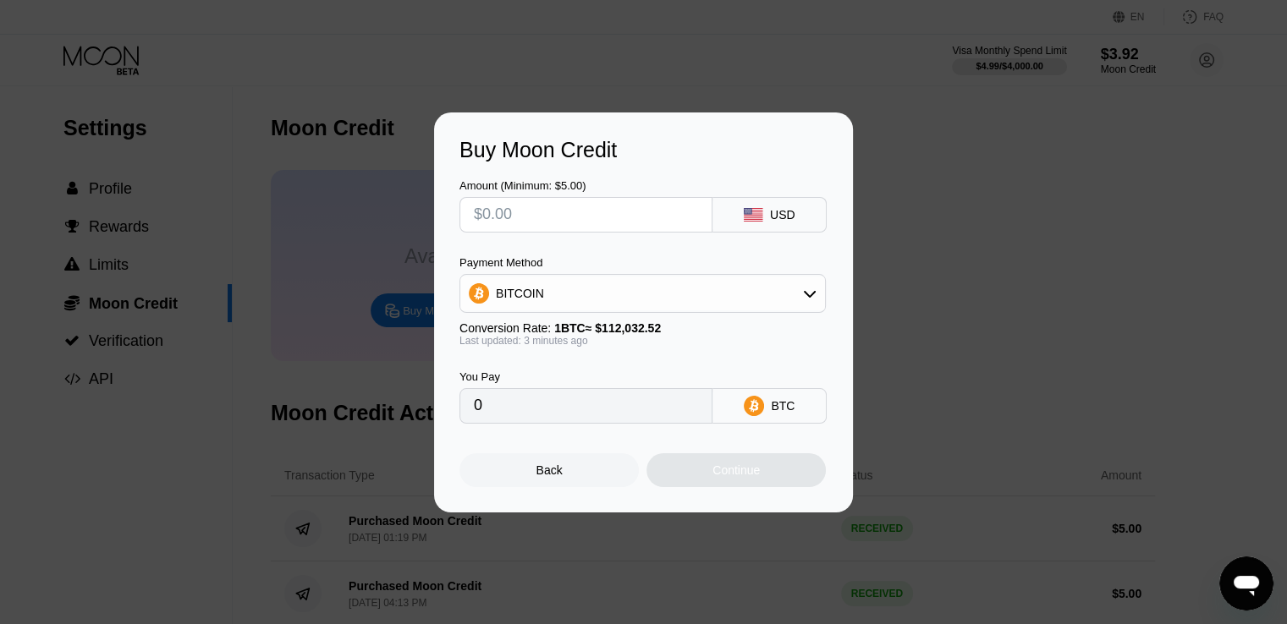
click at [560, 295] on div "BITCOIN" at bounding box center [642, 294] width 365 height 34
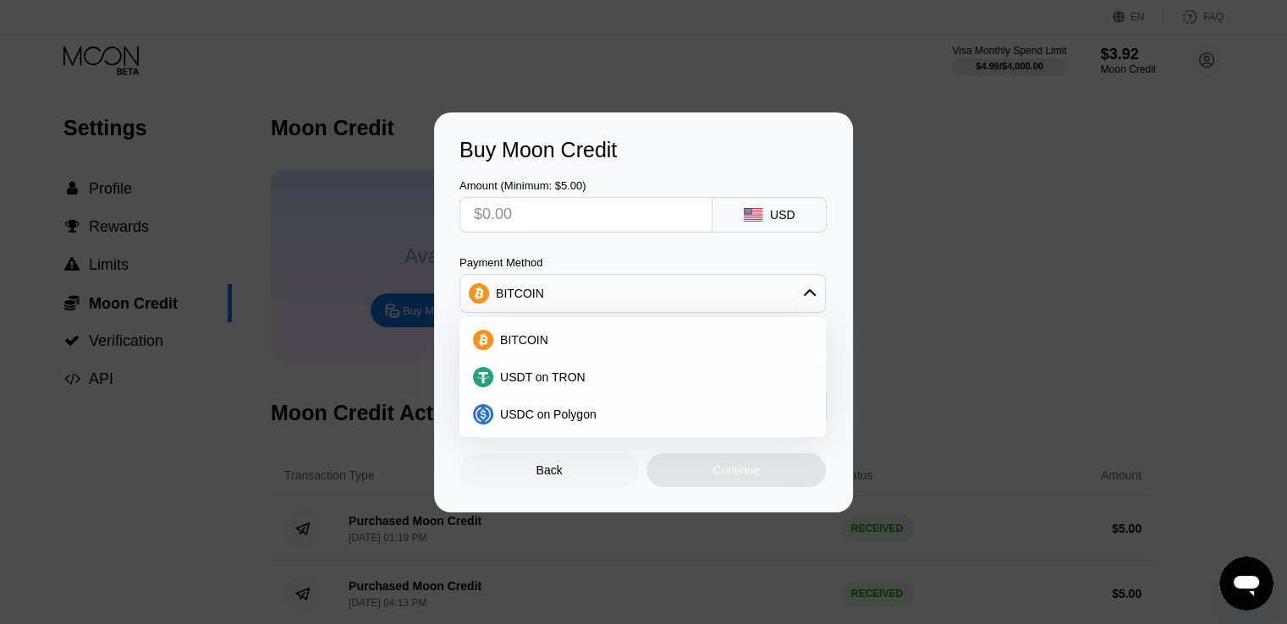
click at [323, 92] on div at bounding box center [649, 312] width 1299 height 624
click at [565, 507] on div "Buy Moon Credit Amount (Minimum: $5.00) USD Payment Method BITCOIN BITCOIN USDT…" at bounding box center [643, 312] width 419 height 400
click at [551, 469] on div "Back" at bounding box center [549, 471] width 26 height 14
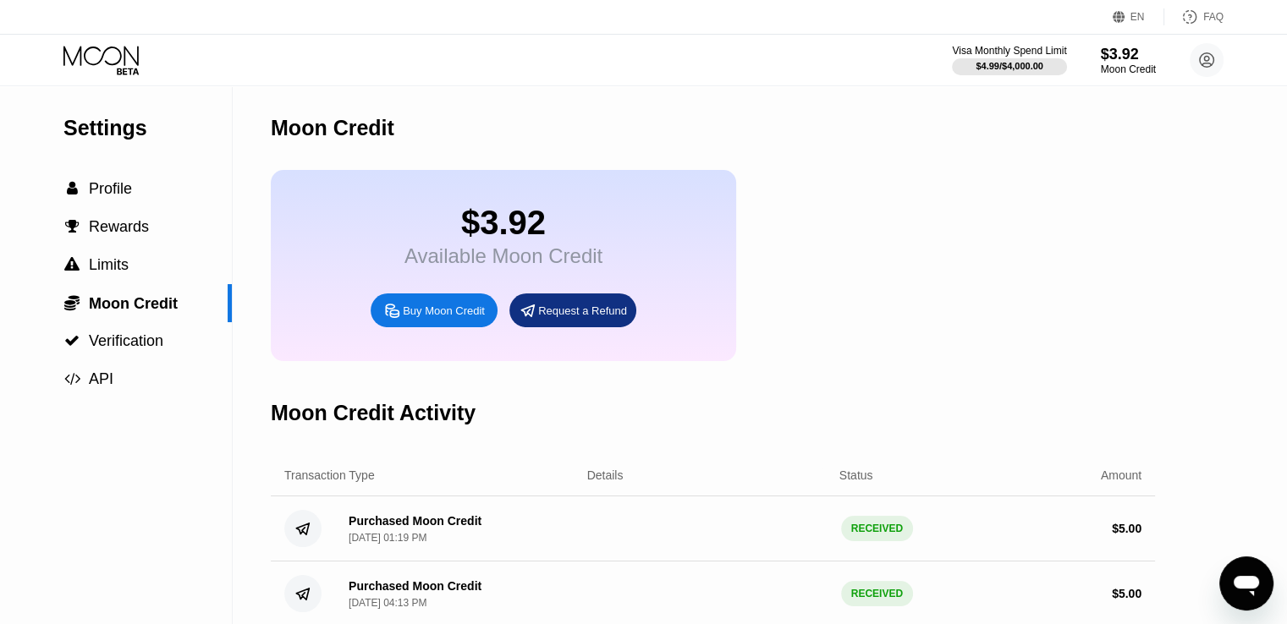
drag, startPoint x: 1298, startPoint y: 501, endPoint x: 914, endPoint y: 285, distance: 441.2
click at [915, 283] on div "$3.92 Available Moon Credit Buy Moon Credit Request a Refund" at bounding box center [713, 265] width 884 height 191
